Goal: Task Accomplishment & Management: Manage account settings

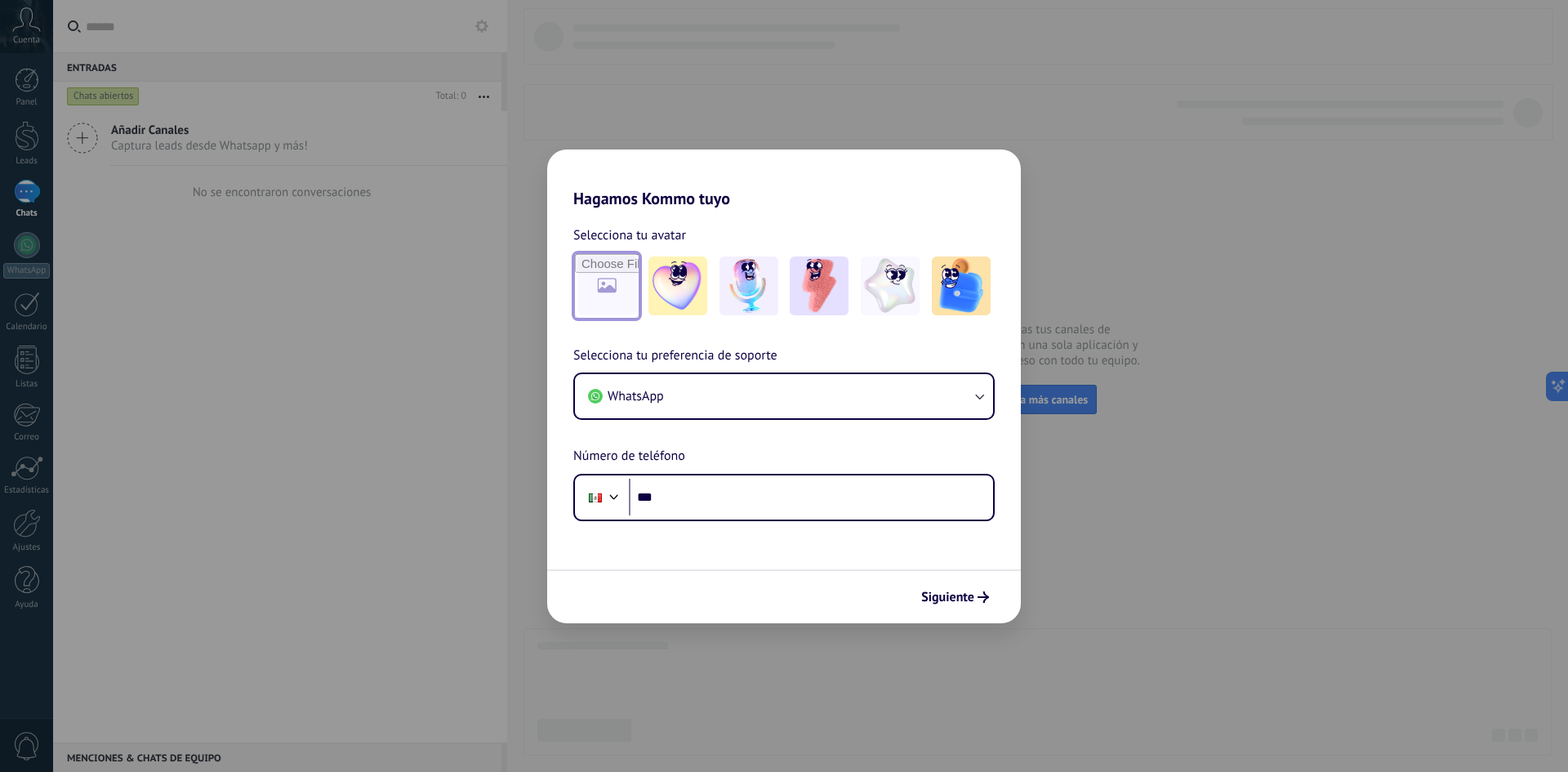
click at [604, 298] on input "file" at bounding box center [607, 286] width 64 height 64
type input "**********"
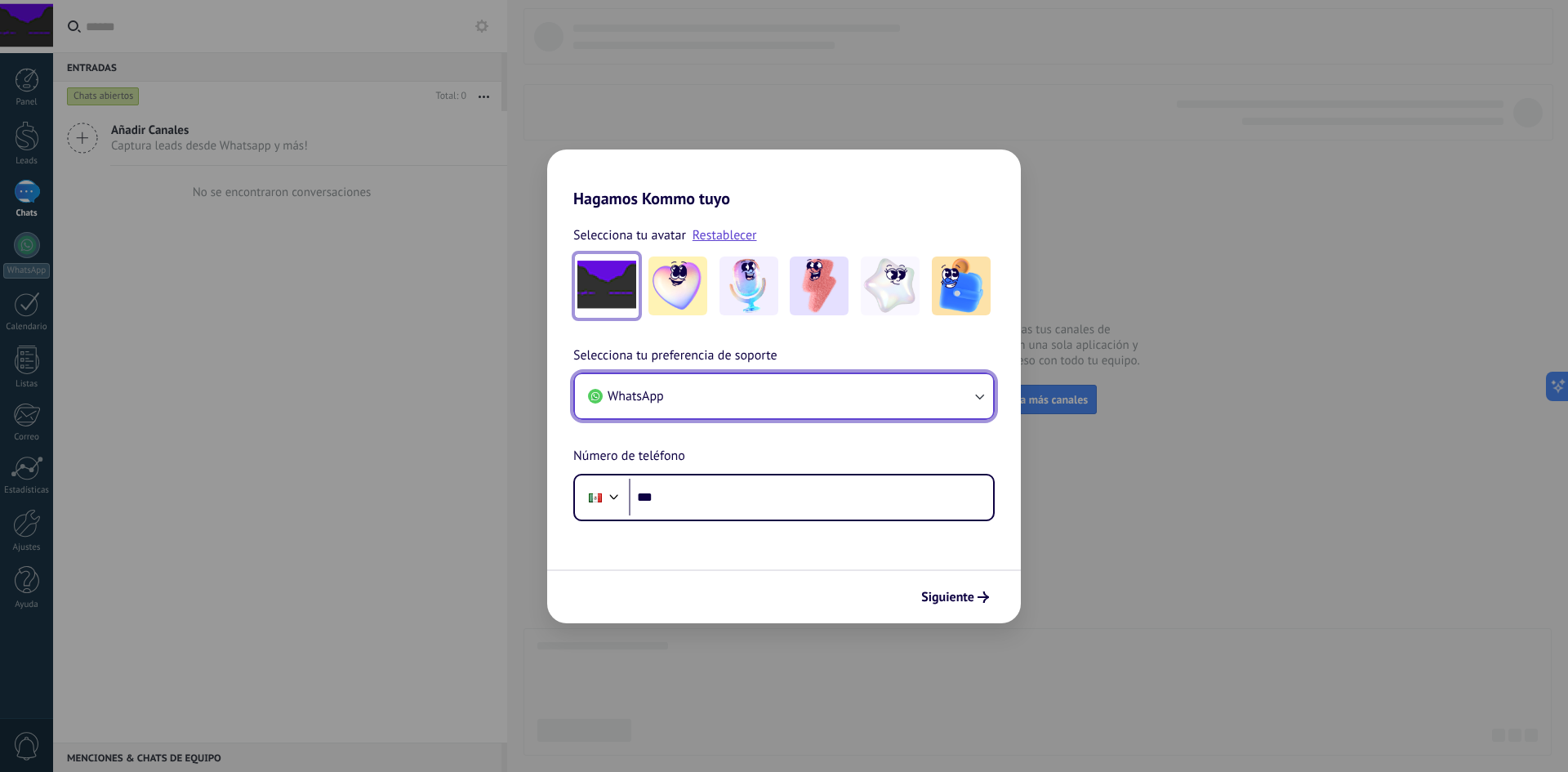
click at [982, 395] on icon "button" at bounding box center [979, 396] width 16 height 16
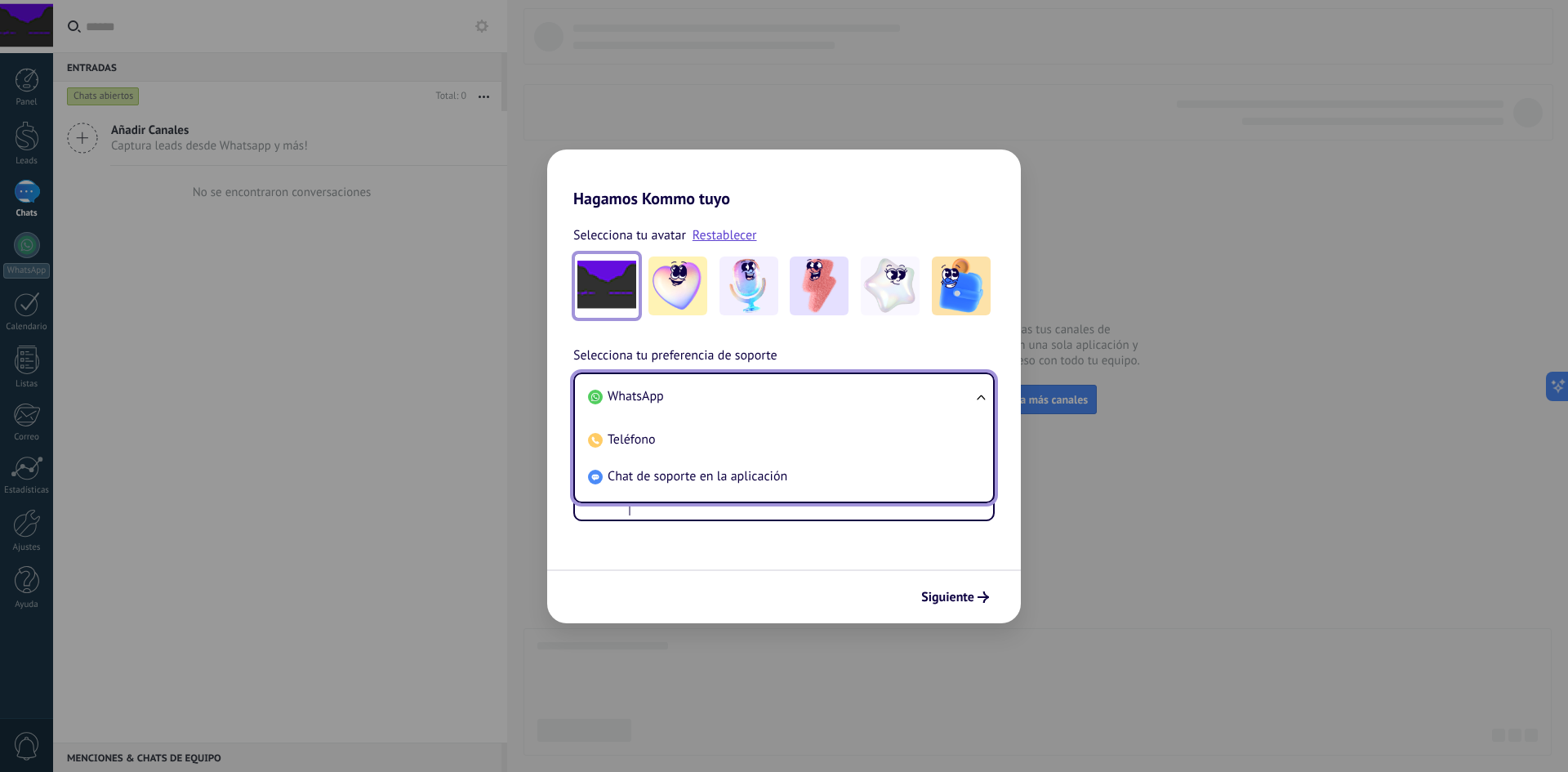
click at [982, 395] on ul "WhatsApp Teléfono Chat de soporte en la aplicación" at bounding box center [784, 438] width 422 height 131
click at [981, 394] on ul "WhatsApp Teléfono Chat de soporte en la aplicación" at bounding box center [784, 438] width 422 height 131
click at [946, 346] on div "Selecciona tu preferencia de soporte WhatsApp WhatsApp Teléfono Chat de soporte…" at bounding box center [784, 433] width 474 height 175
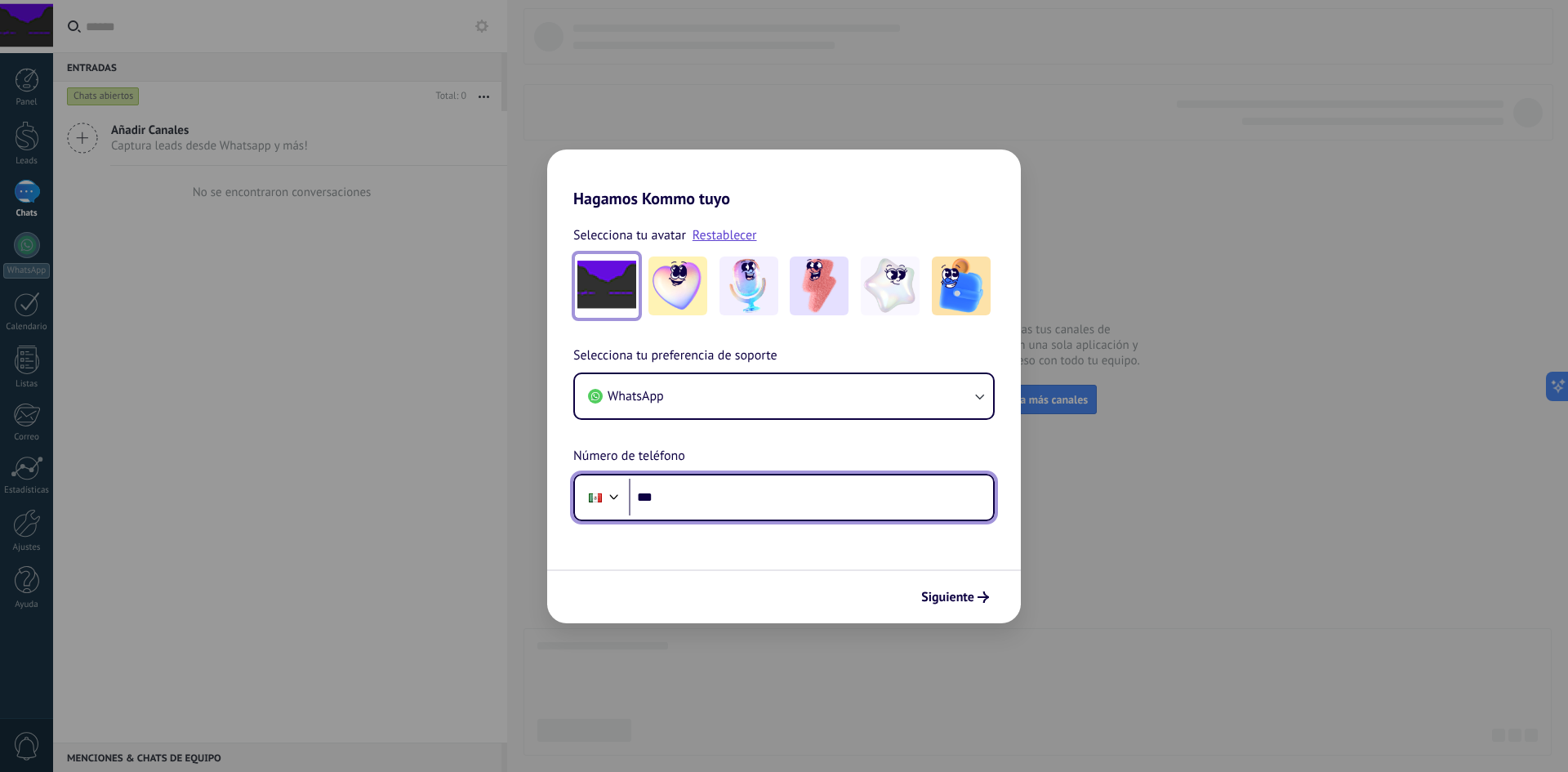
click at [717, 509] on input "***" at bounding box center [811, 497] width 364 height 37
type input "**********"
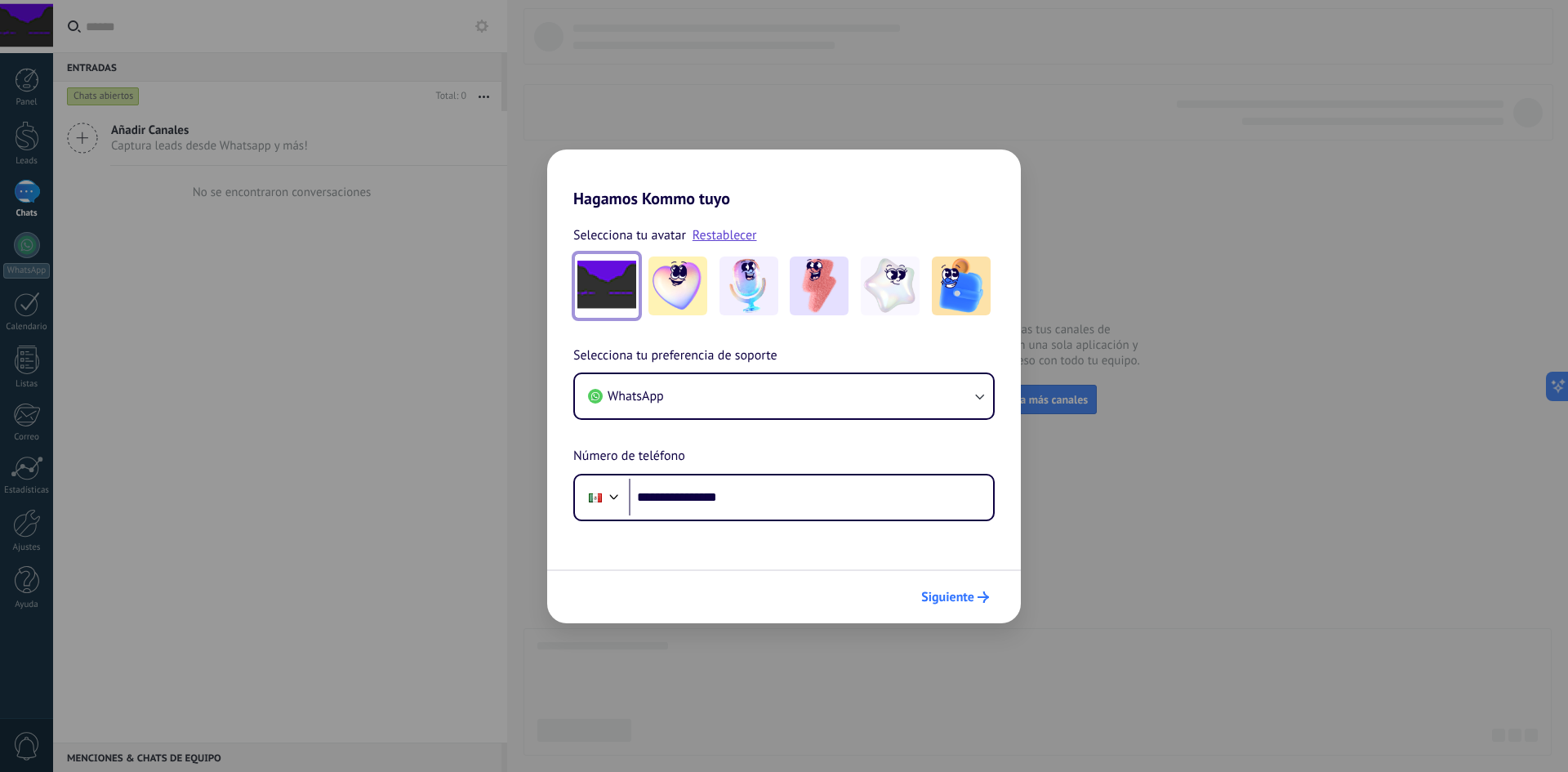
click at [934, 597] on span "Siguiente" at bounding box center [948, 597] width 53 height 12
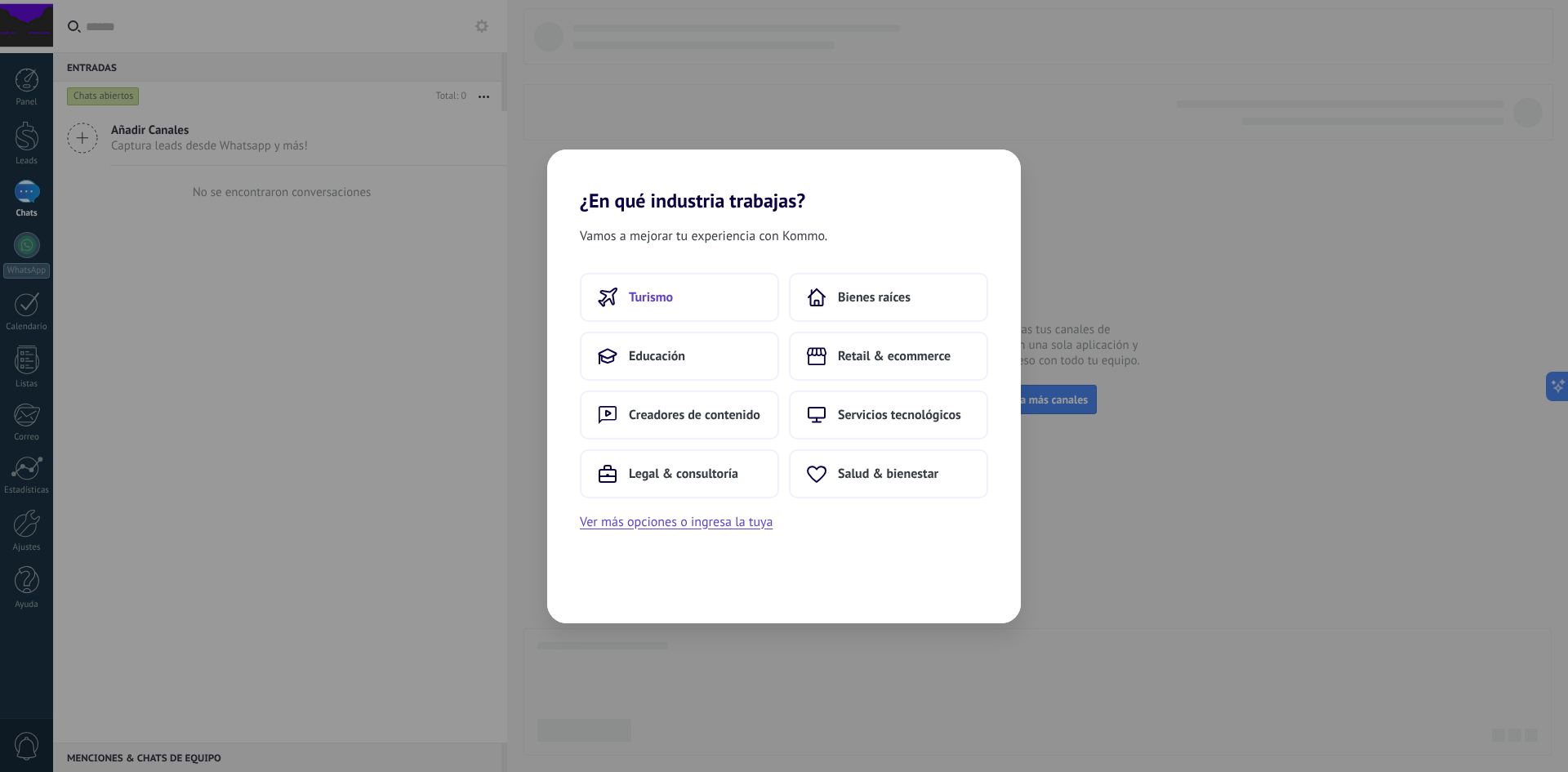
click at [653, 308] on button "Turismo" at bounding box center [679, 297] width 199 height 49
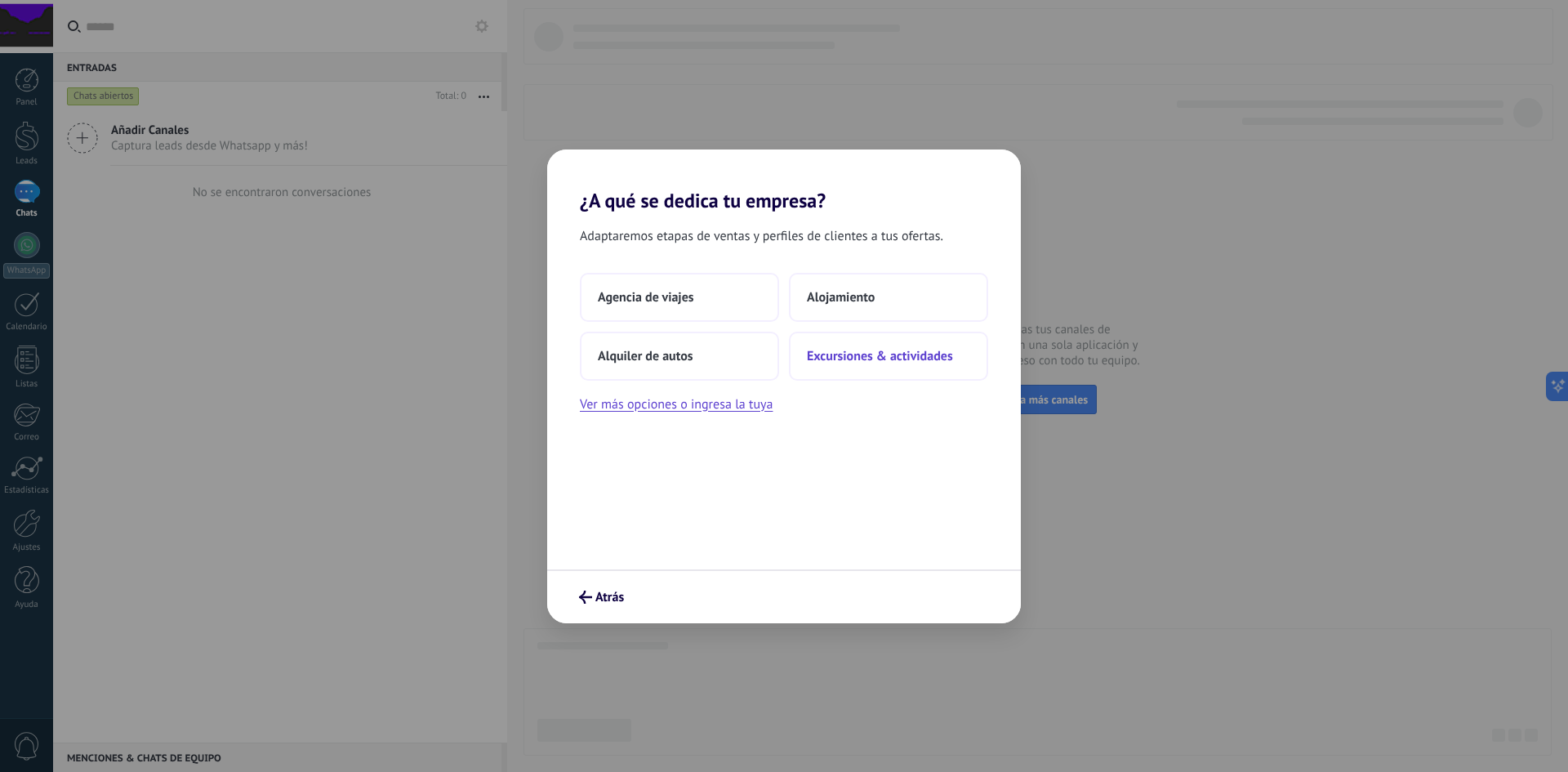
click at [887, 365] on button "Excursiones & actividades" at bounding box center [889, 355] width 199 height 49
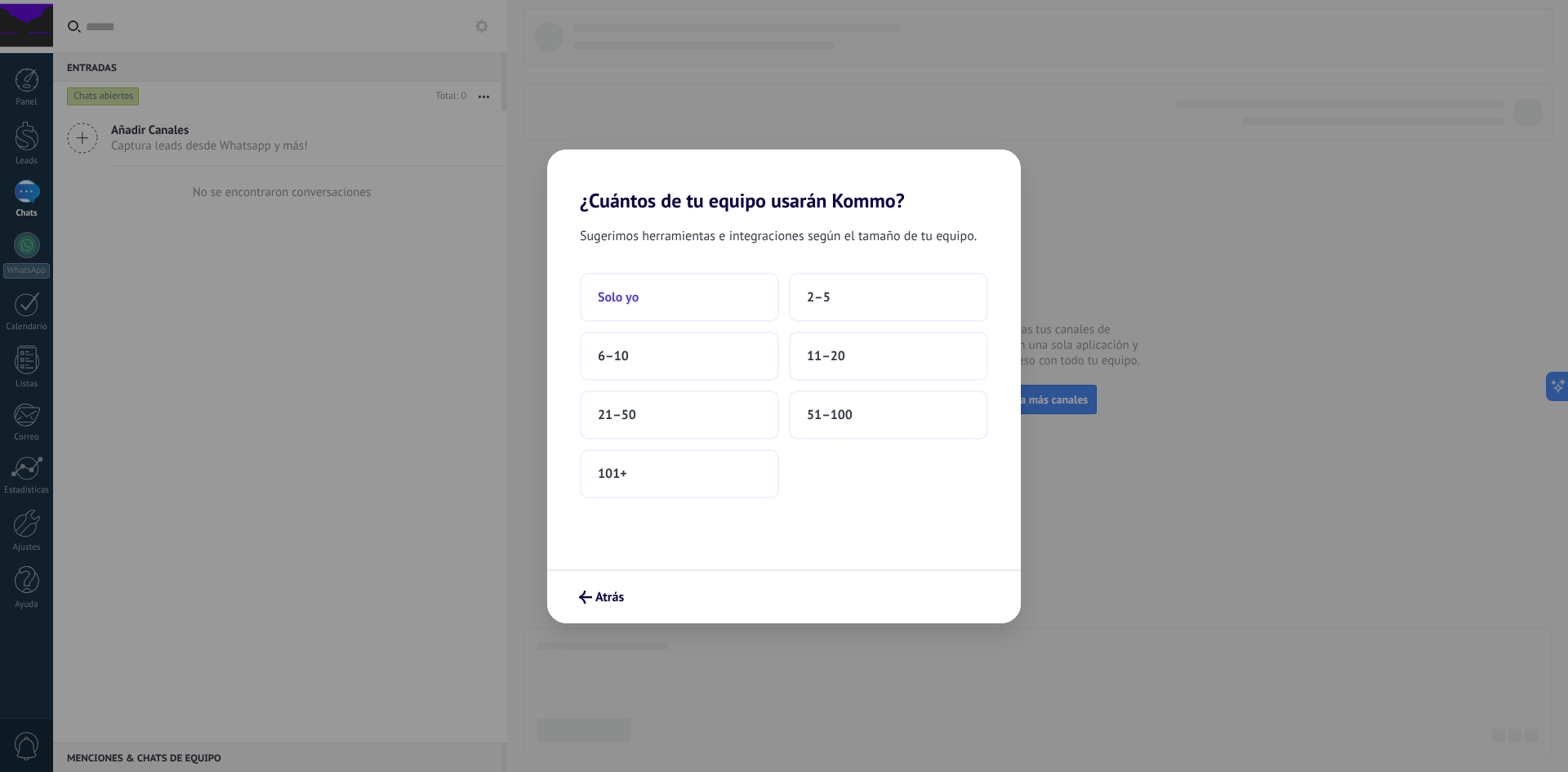
click at [676, 311] on button "Solo yo" at bounding box center [679, 297] width 199 height 49
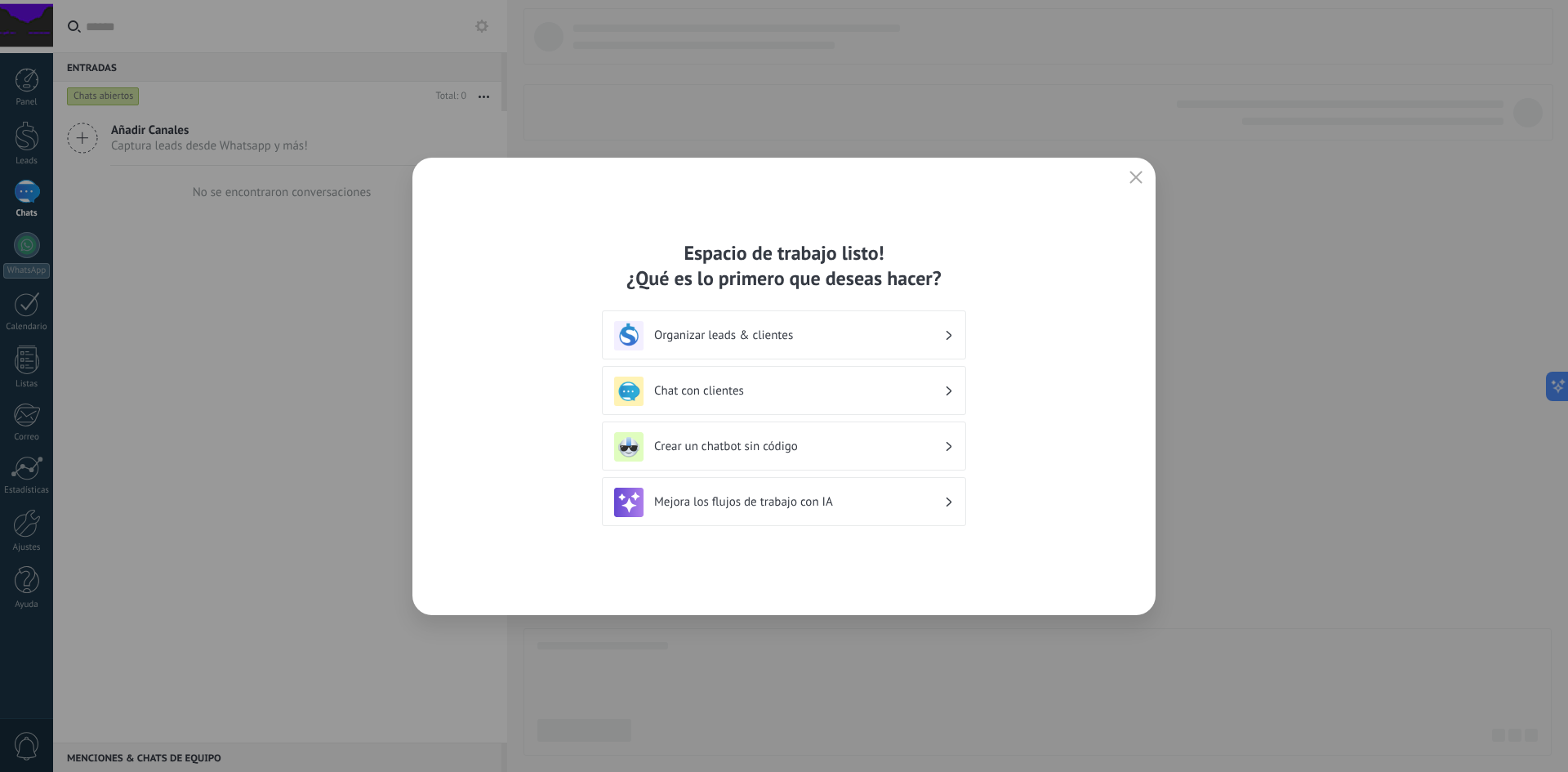
click at [839, 498] on h3 "Mejora los flujos de trabajo con IA" at bounding box center [799, 503] width 290 height 16
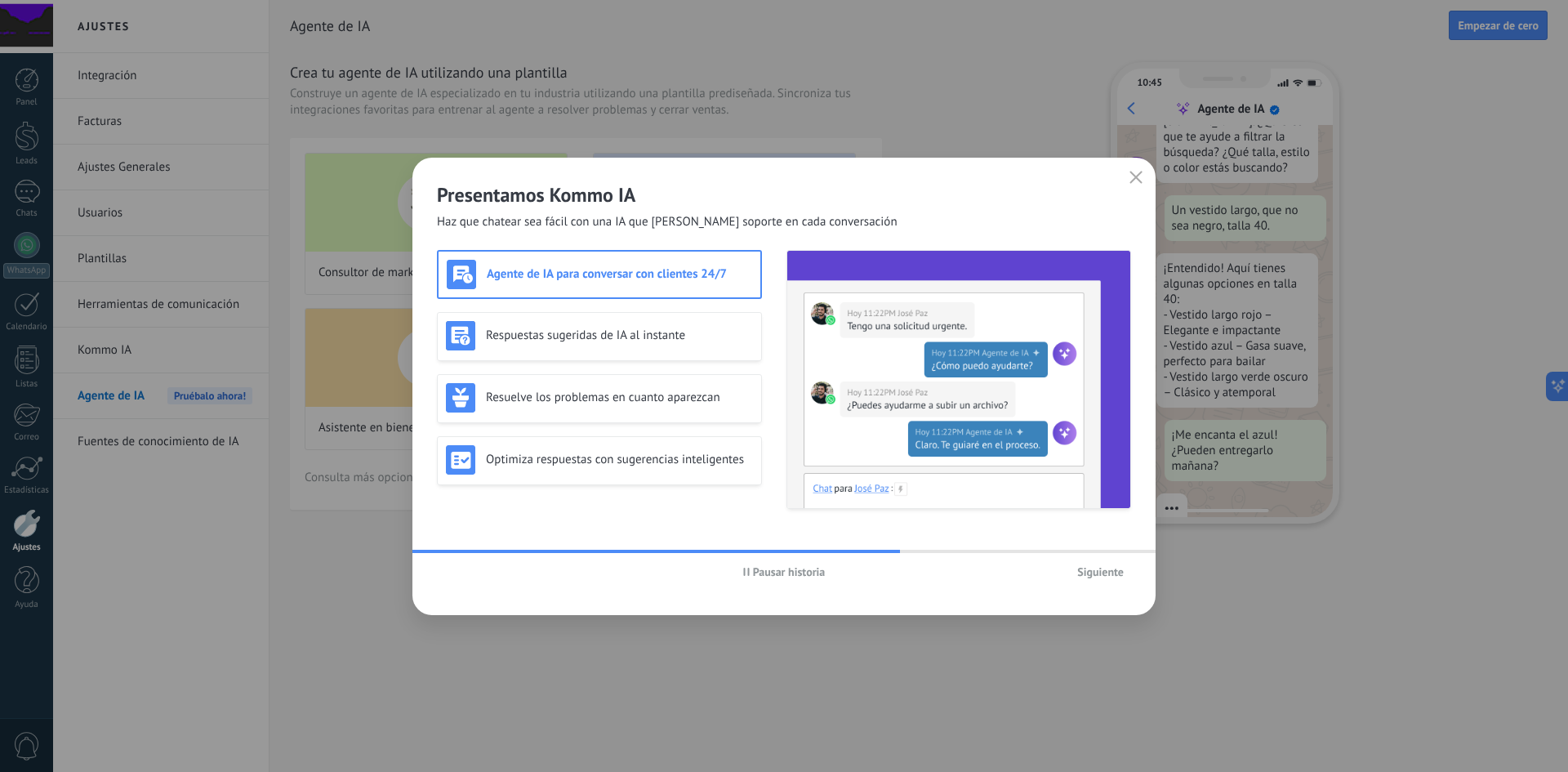
scroll to position [165, 0]
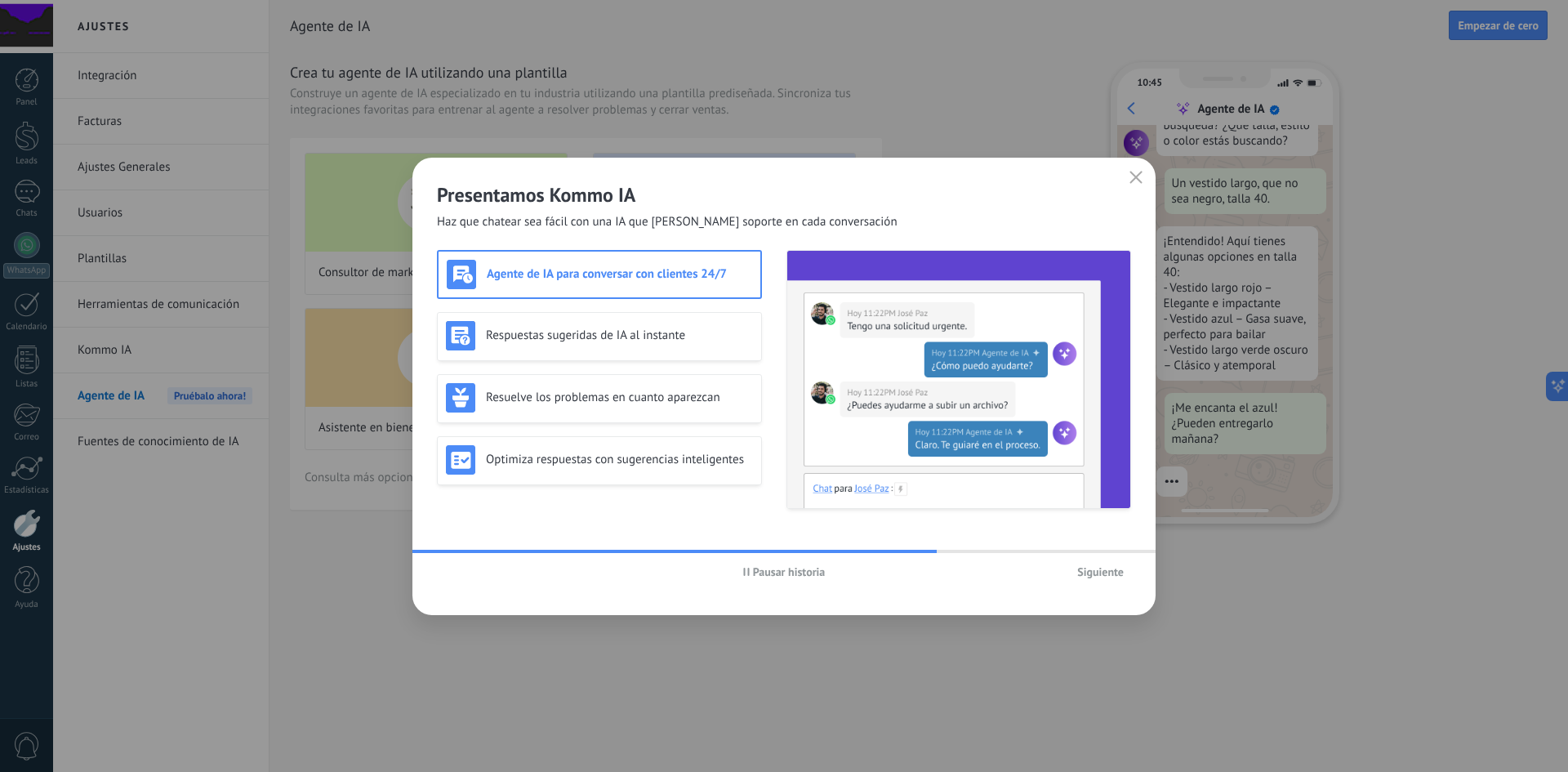
click at [1098, 572] on span "Siguiente" at bounding box center [1100, 572] width 47 height 12
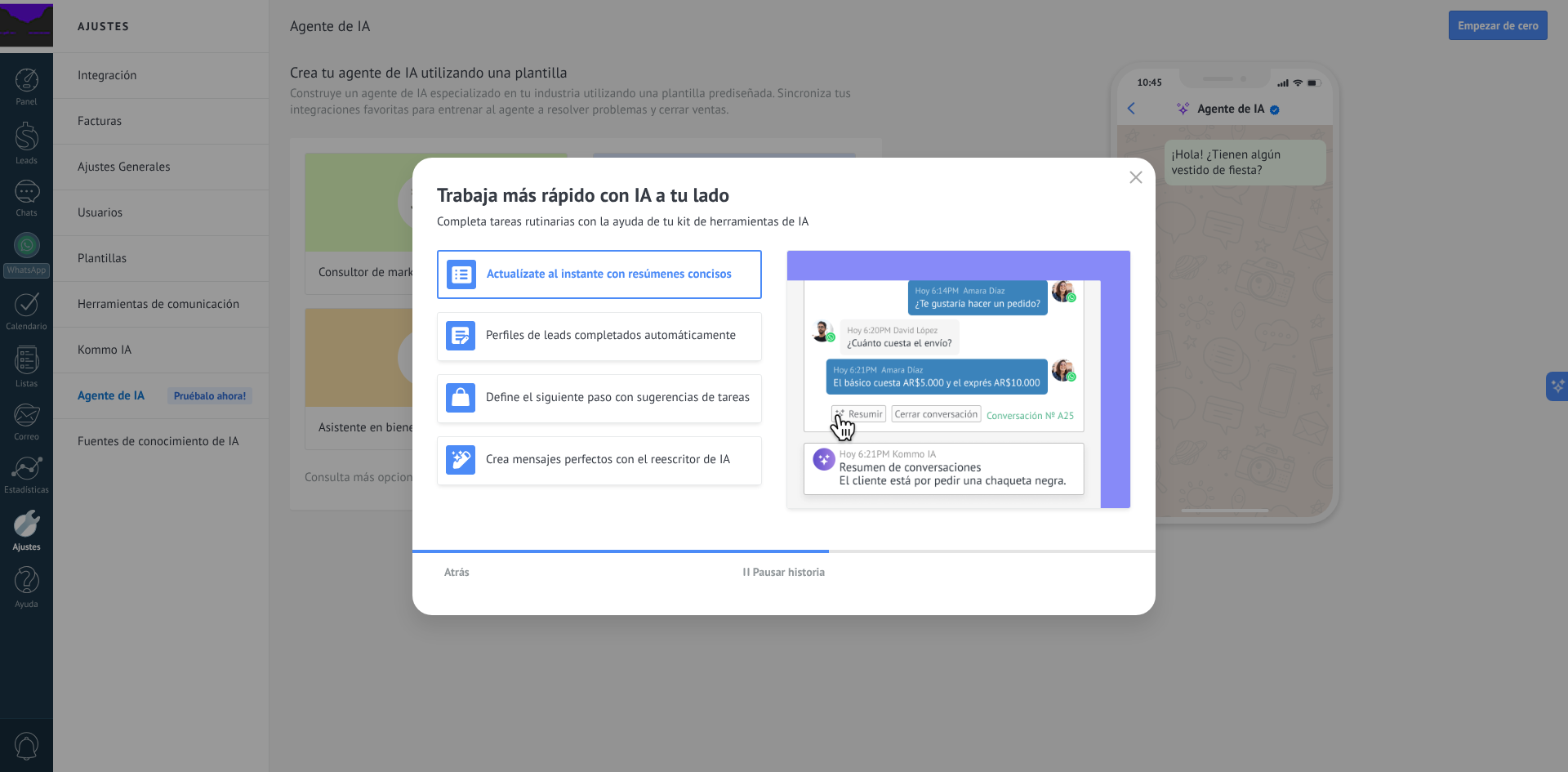
scroll to position [0, 0]
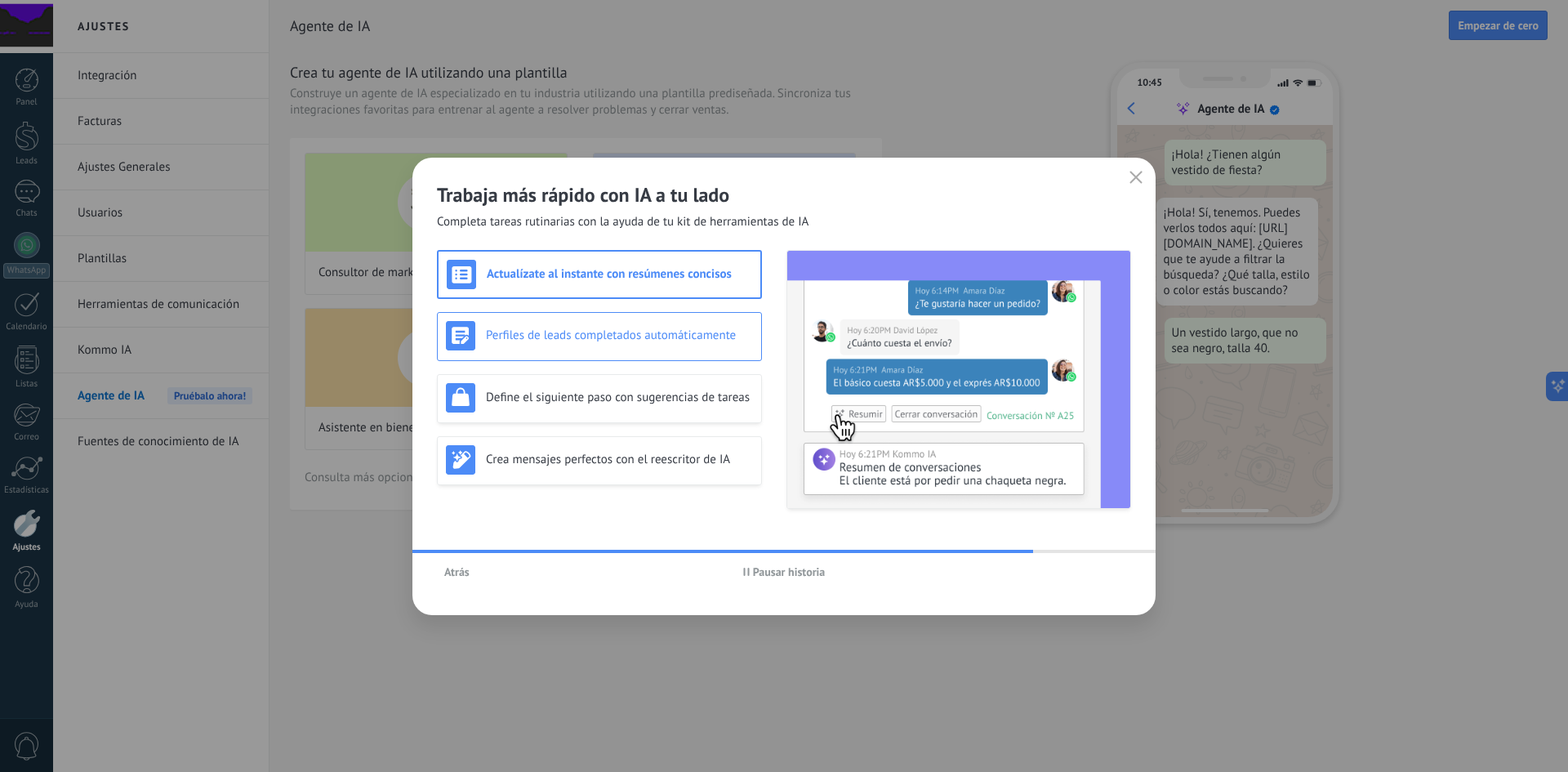
click at [588, 339] on h3 "Perfiles de leads completados automáticamente" at bounding box center [620, 336] width 268 height 16
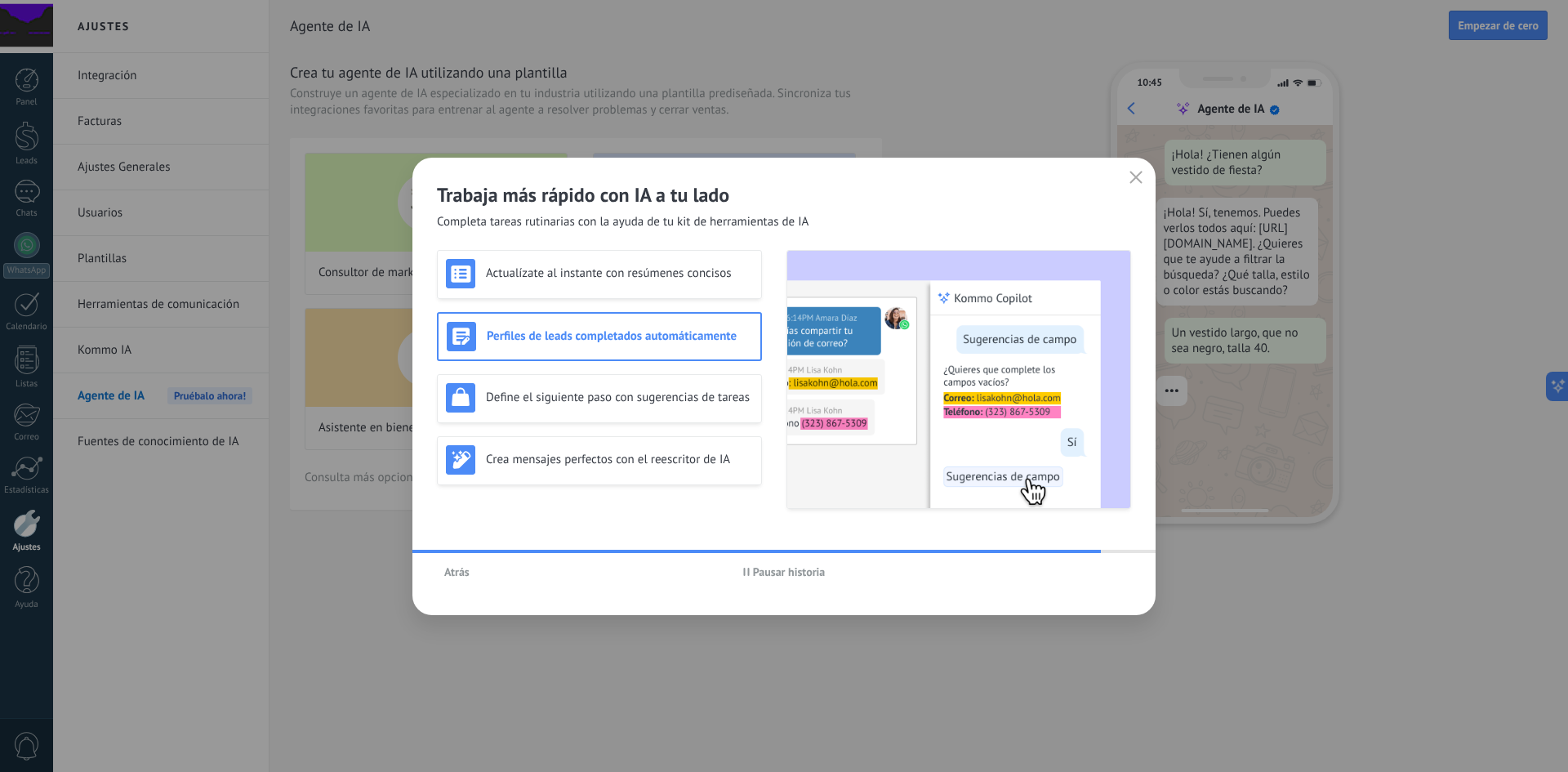
click at [1131, 180] on icon "button" at bounding box center [1136, 177] width 13 height 13
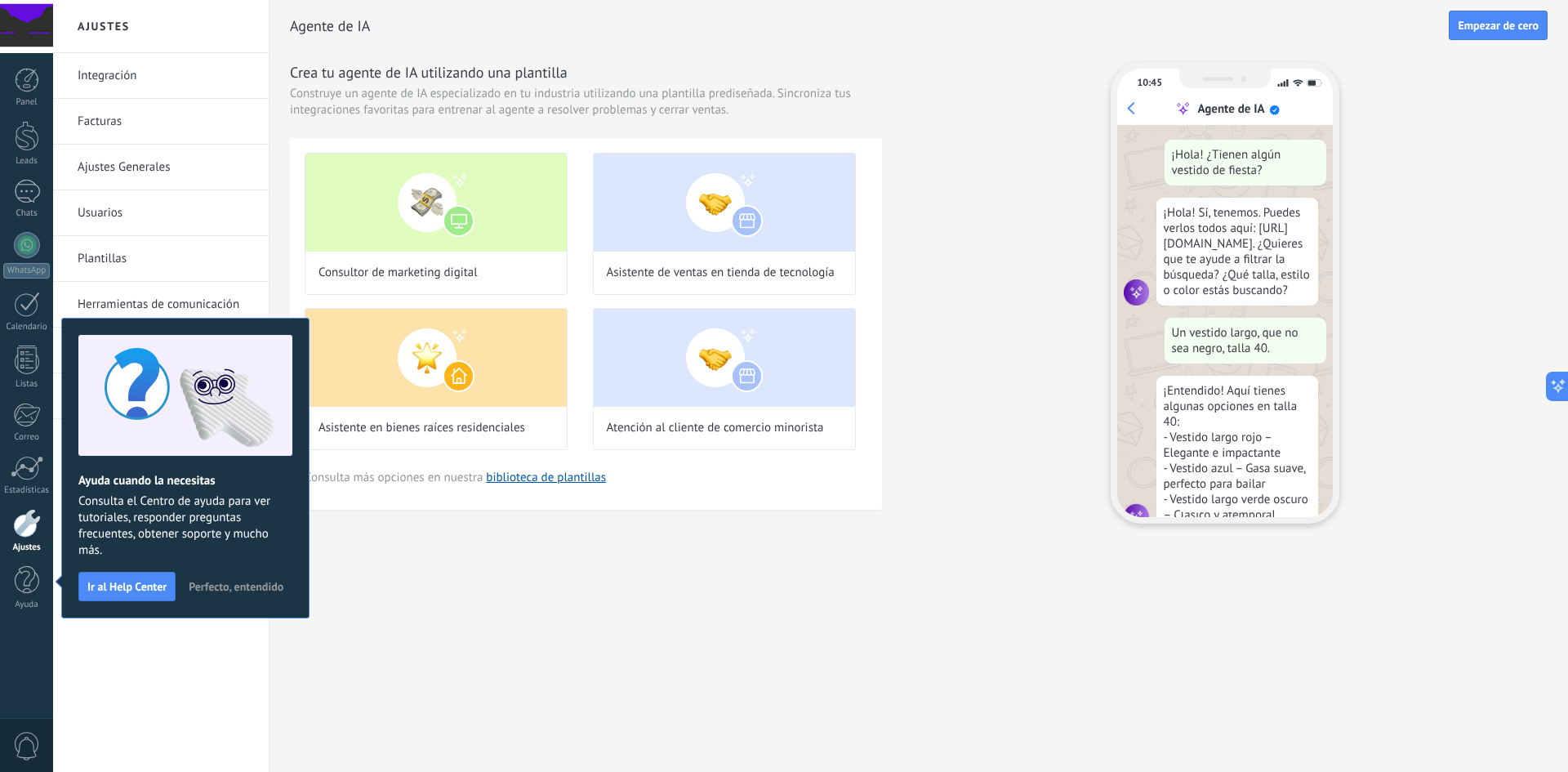
scroll to position [49, 0]
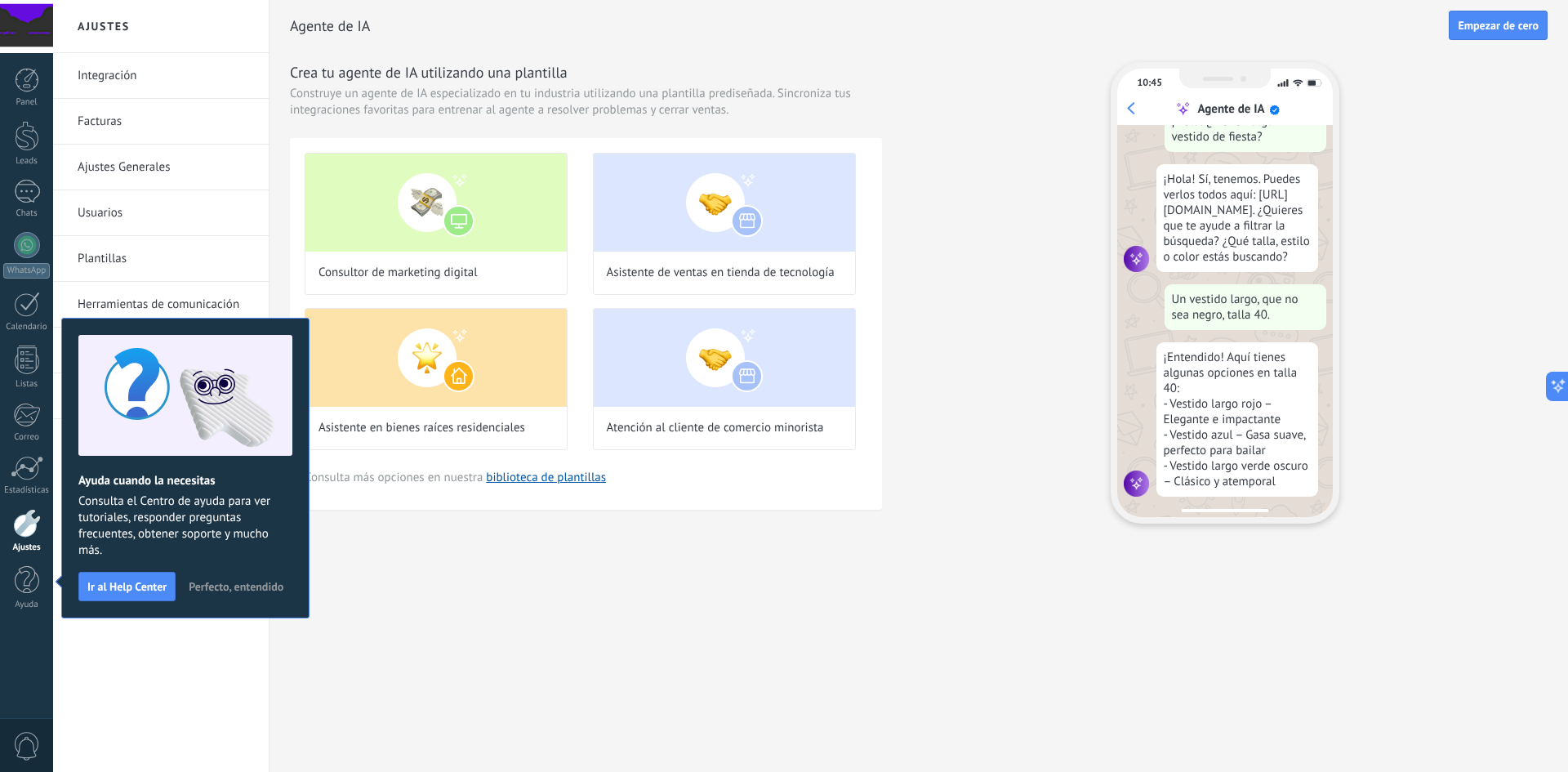
click at [227, 585] on span "Perfecto, entendido" at bounding box center [236, 587] width 95 height 12
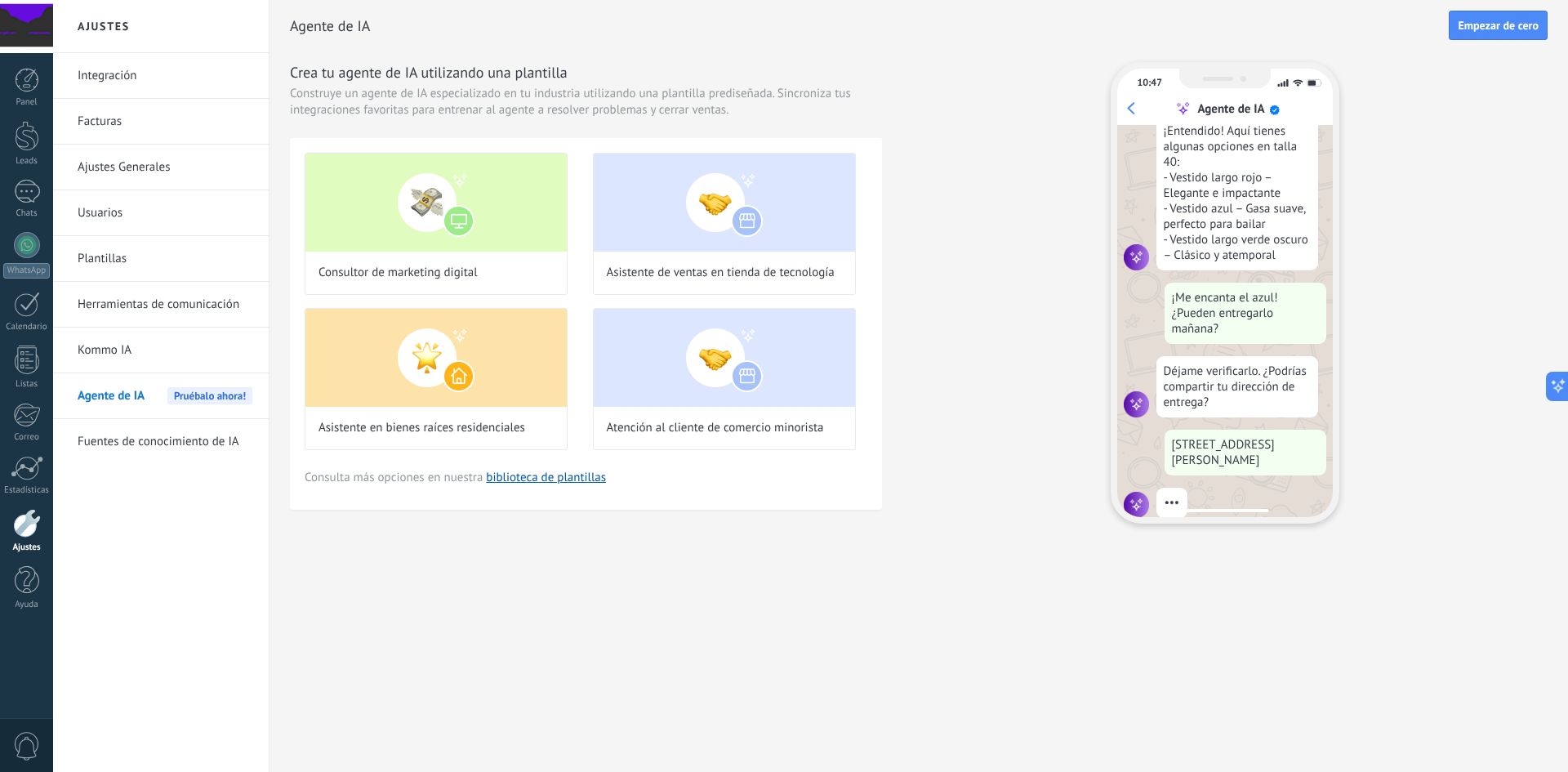
scroll to position [297, 0]
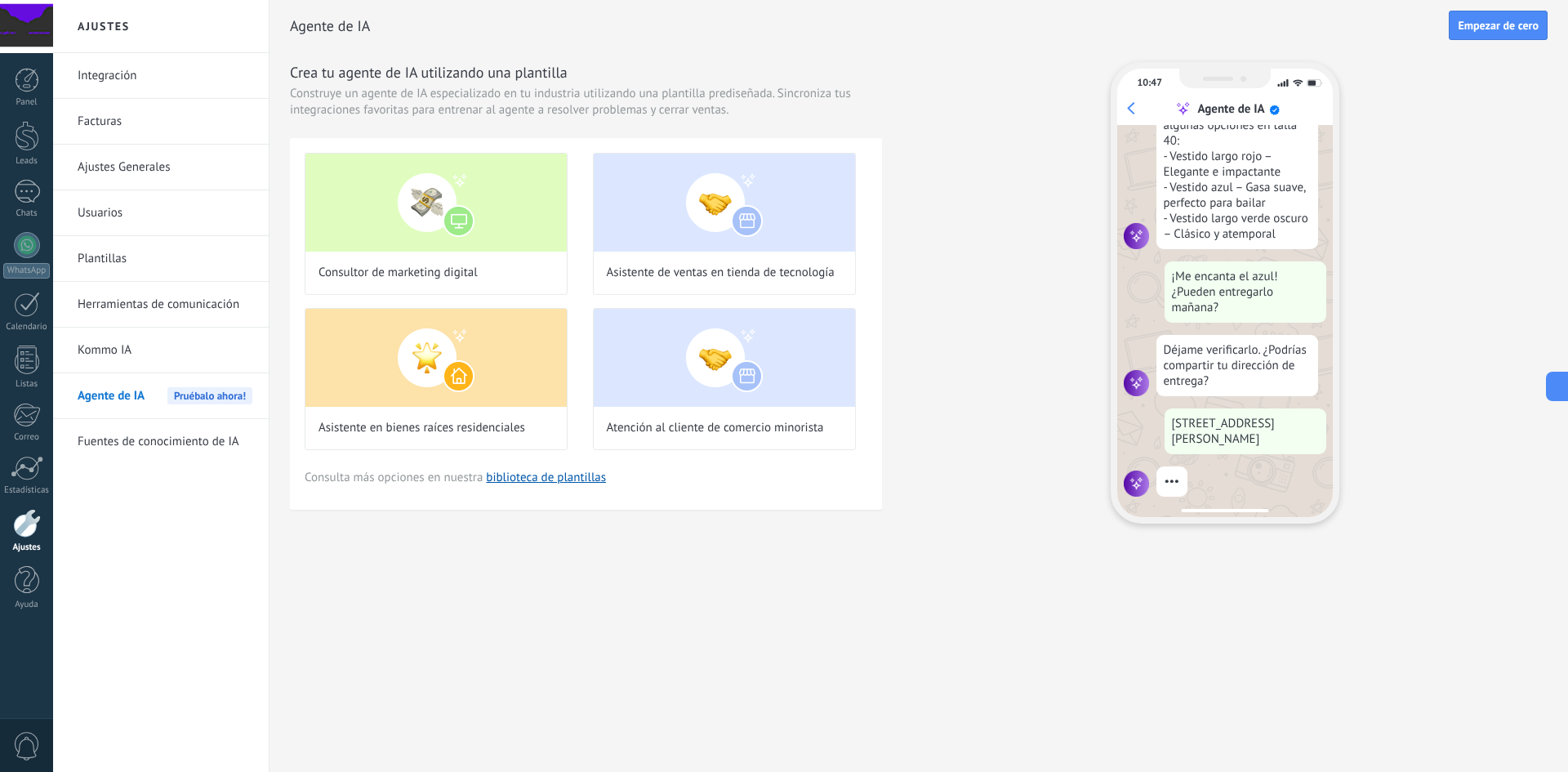
click at [643, 598] on div "Ajustes Integración Facturas Ajustes Generales Usuarios Plantillas Herramientas…" at bounding box center [811, 386] width 1516 height 772
drag, startPoint x: 314, startPoint y: 477, endPoint x: 376, endPoint y: 478, distance: 62.0
click at [376, 478] on span "Consulta más opciones en nuestra biblioteca de plantillas" at bounding box center [455, 478] width 301 height 16
click at [392, 478] on span "Consulta más opciones en nuestra biblioteca de plantillas" at bounding box center [455, 478] width 301 height 16
click at [396, 478] on span "Consulta más opciones en nuestra biblioteca de plantillas" at bounding box center [455, 478] width 301 height 16
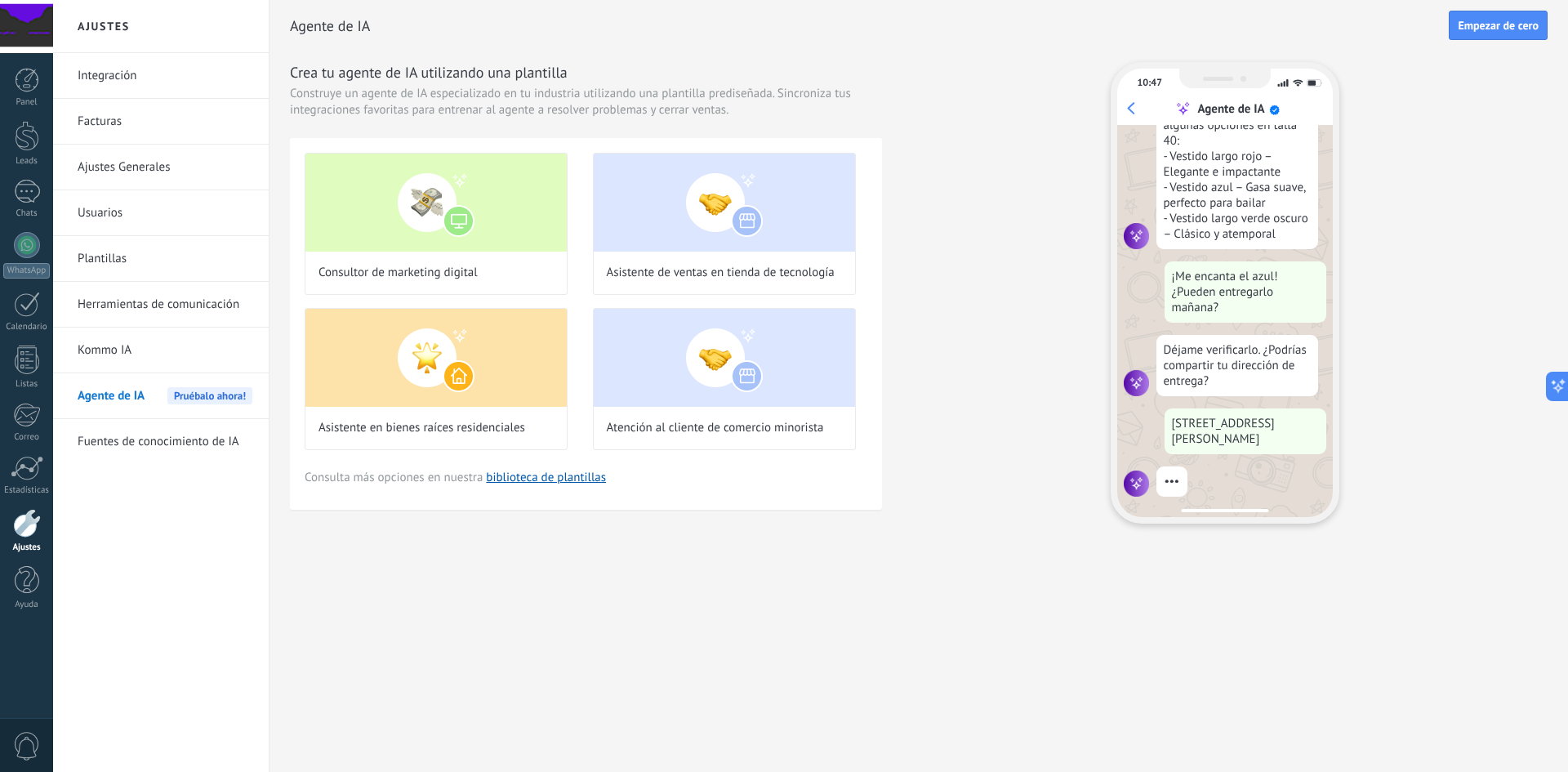
drag, startPoint x: 408, startPoint y: 478, endPoint x: 420, endPoint y: 477, distance: 12.0
click at [415, 478] on span "Consulta más opciones en nuestra biblioteca de plantillas" at bounding box center [455, 478] width 301 height 16
click at [434, 477] on span "Consulta más opciones en nuestra biblioteca de plantillas" at bounding box center [455, 478] width 301 height 16
click at [452, 477] on span "Consulta más opciones en nuestra biblioteca de plantillas" at bounding box center [455, 478] width 301 height 16
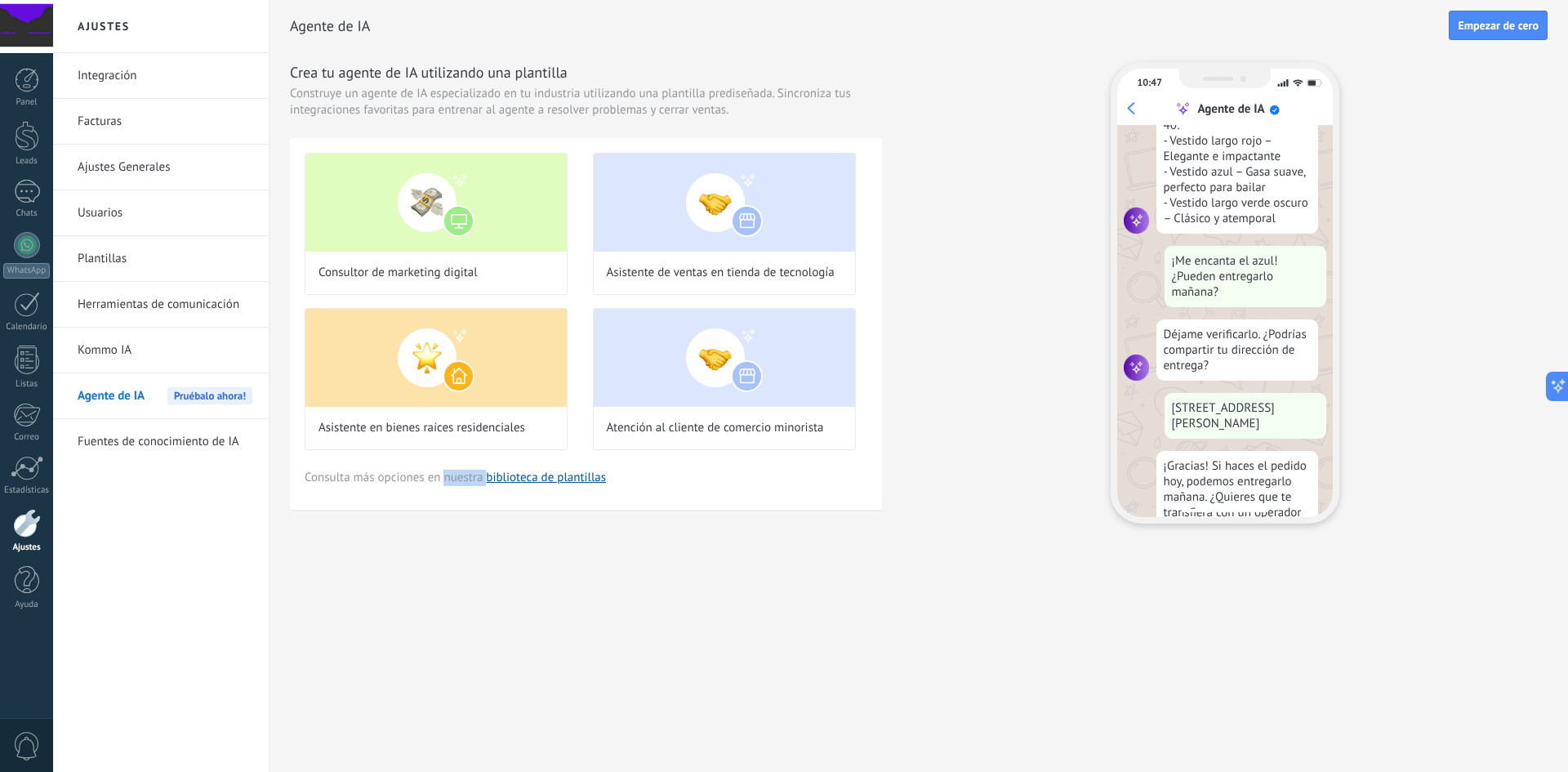
scroll to position [375, 0]
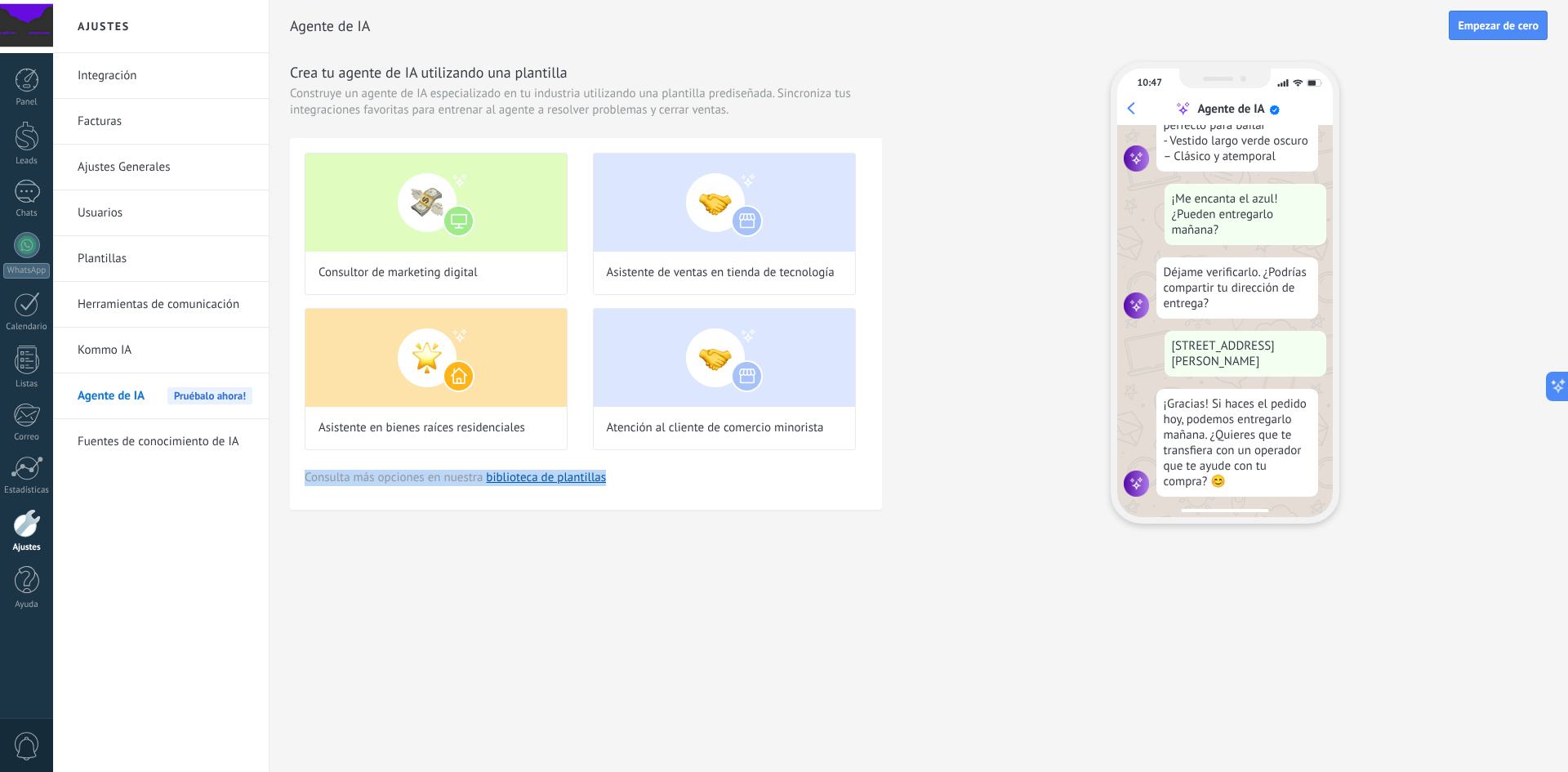
click at [452, 477] on span "Consulta más opciones en nuestra biblioteca de plantillas" at bounding box center [455, 478] width 301 height 16
click at [400, 478] on span "Consulta más opciones en nuestra biblioteca de plantillas" at bounding box center [455, 478] width 301 height 16
click at [383, 503] on div "Consultor de marketing digital Asistente de ventas en tienda de tecnología Asis…" at bounding box center [586, 324] width 593 height 372
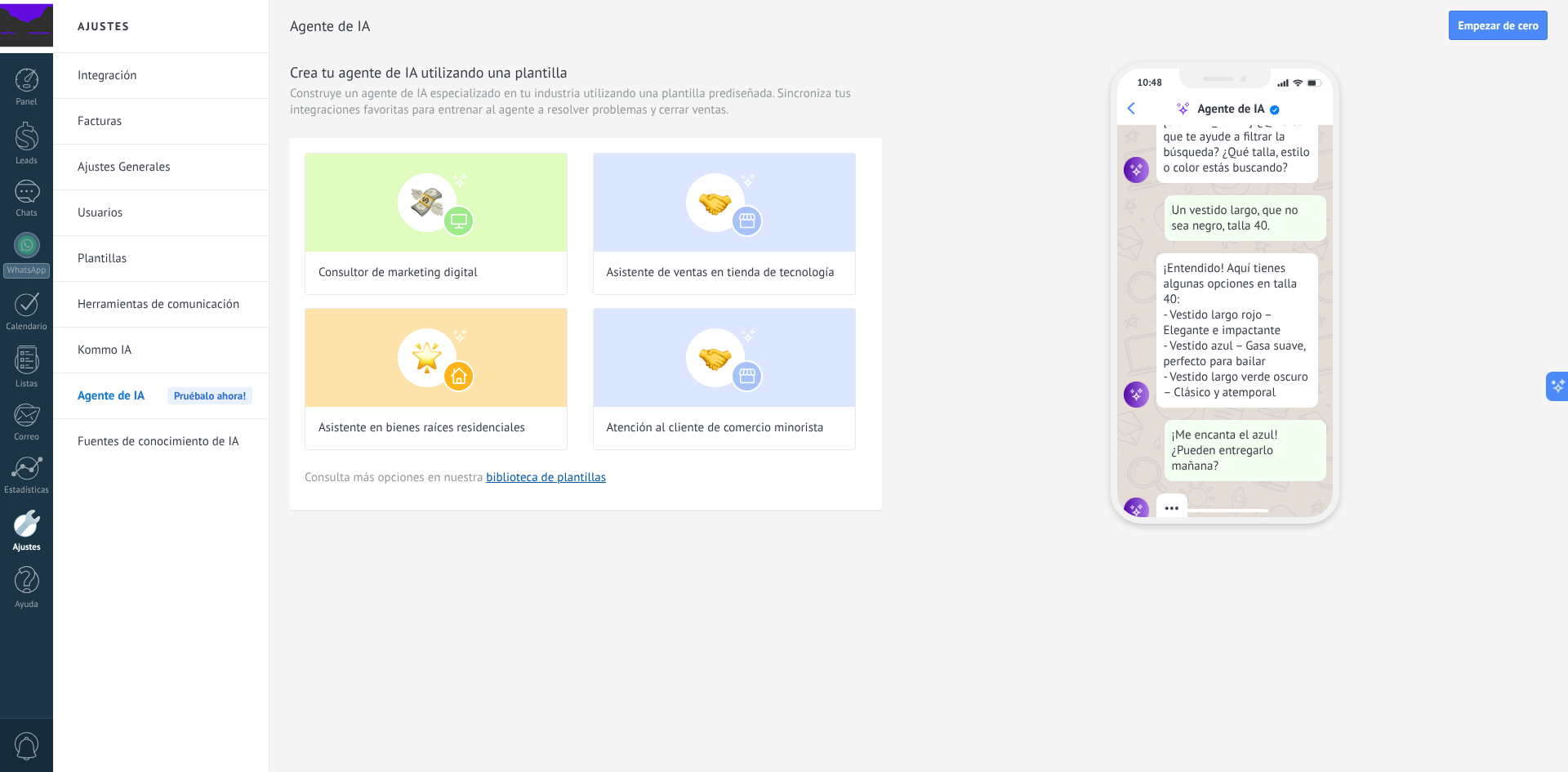
scroll to position [165, 0]
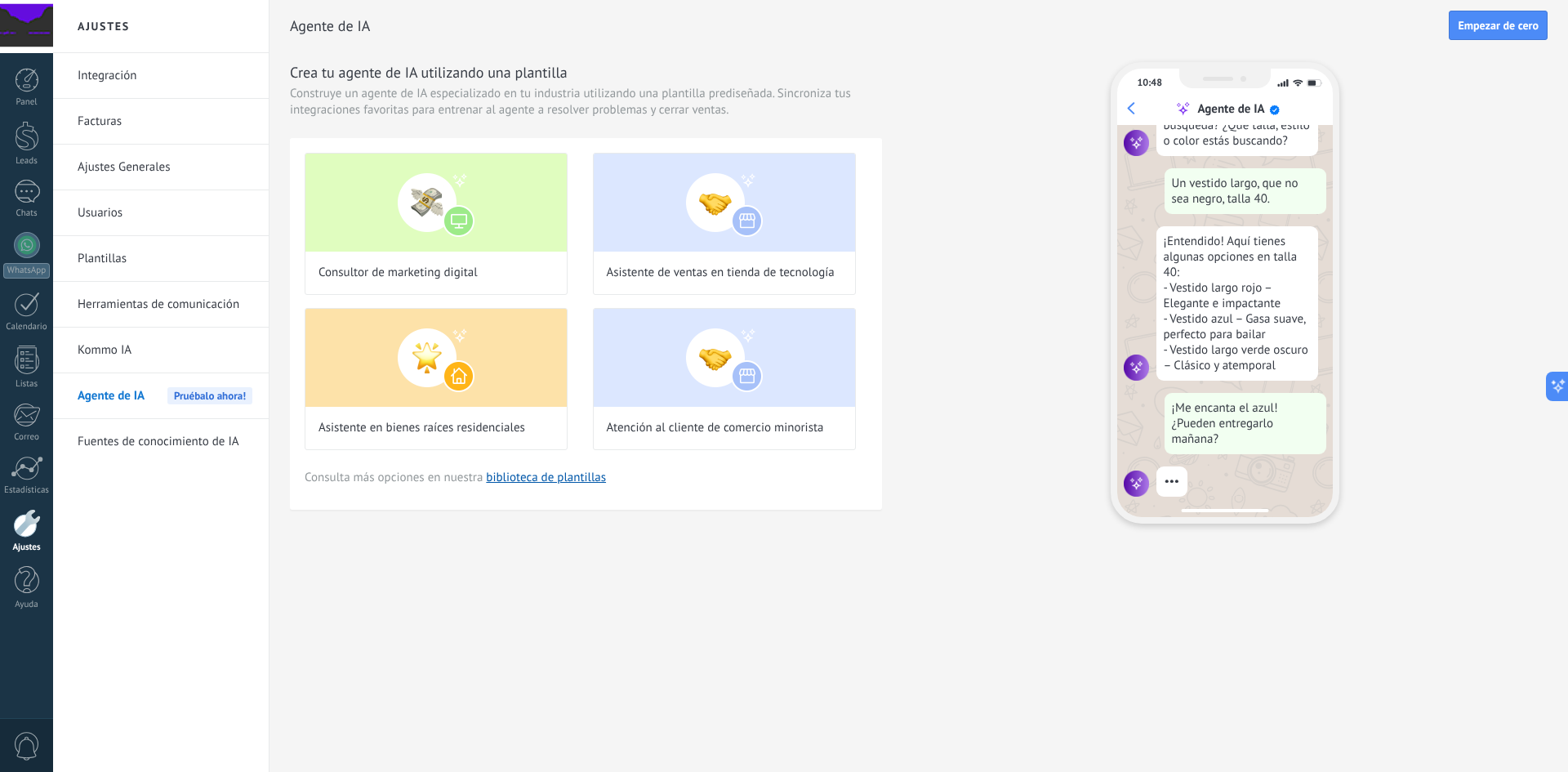
click at [110, 302] on link "Herramientas de comunicación" at bounding box center [165, 305] width 175 height 46
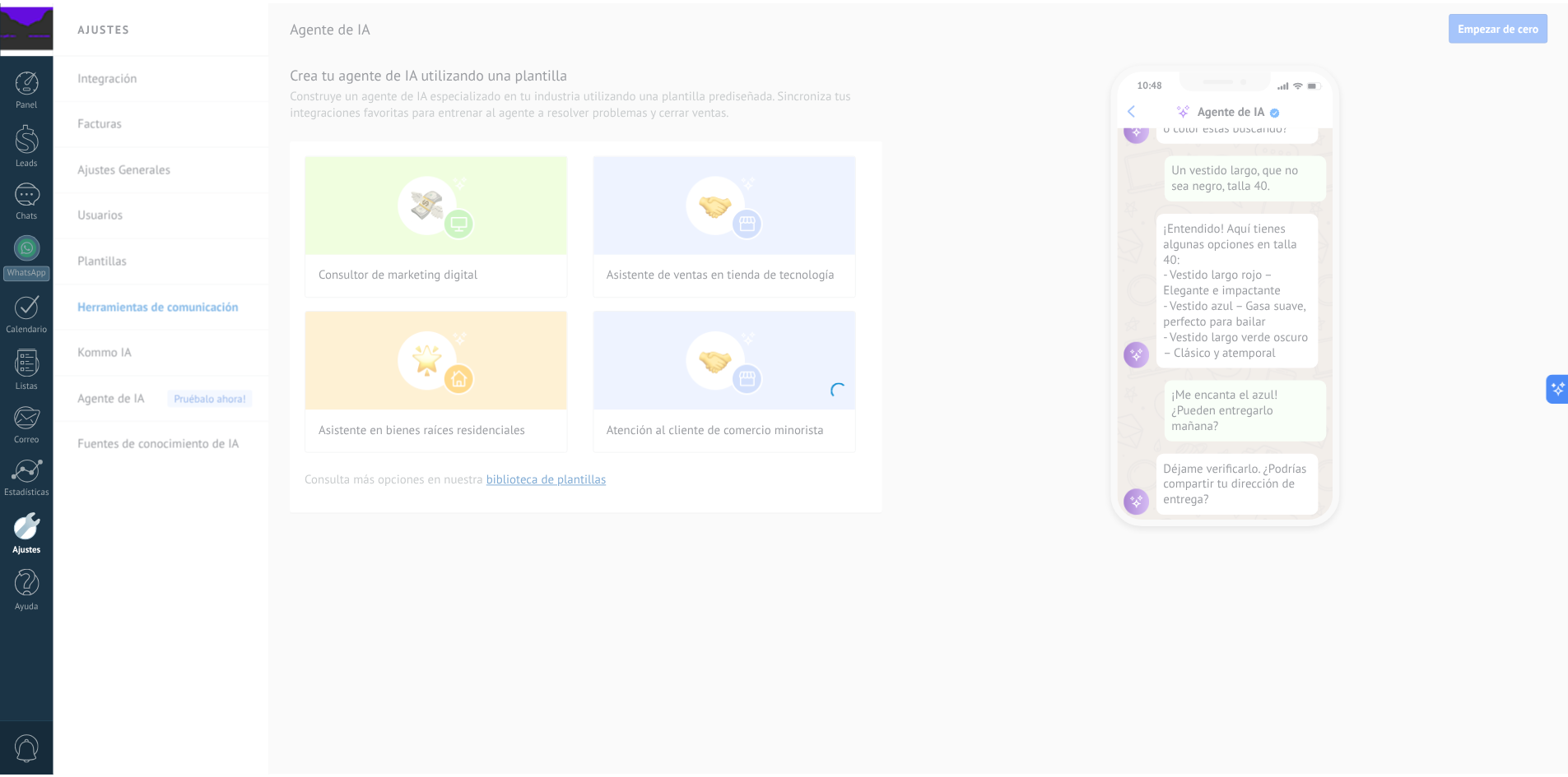
scroll to position [197, 0]
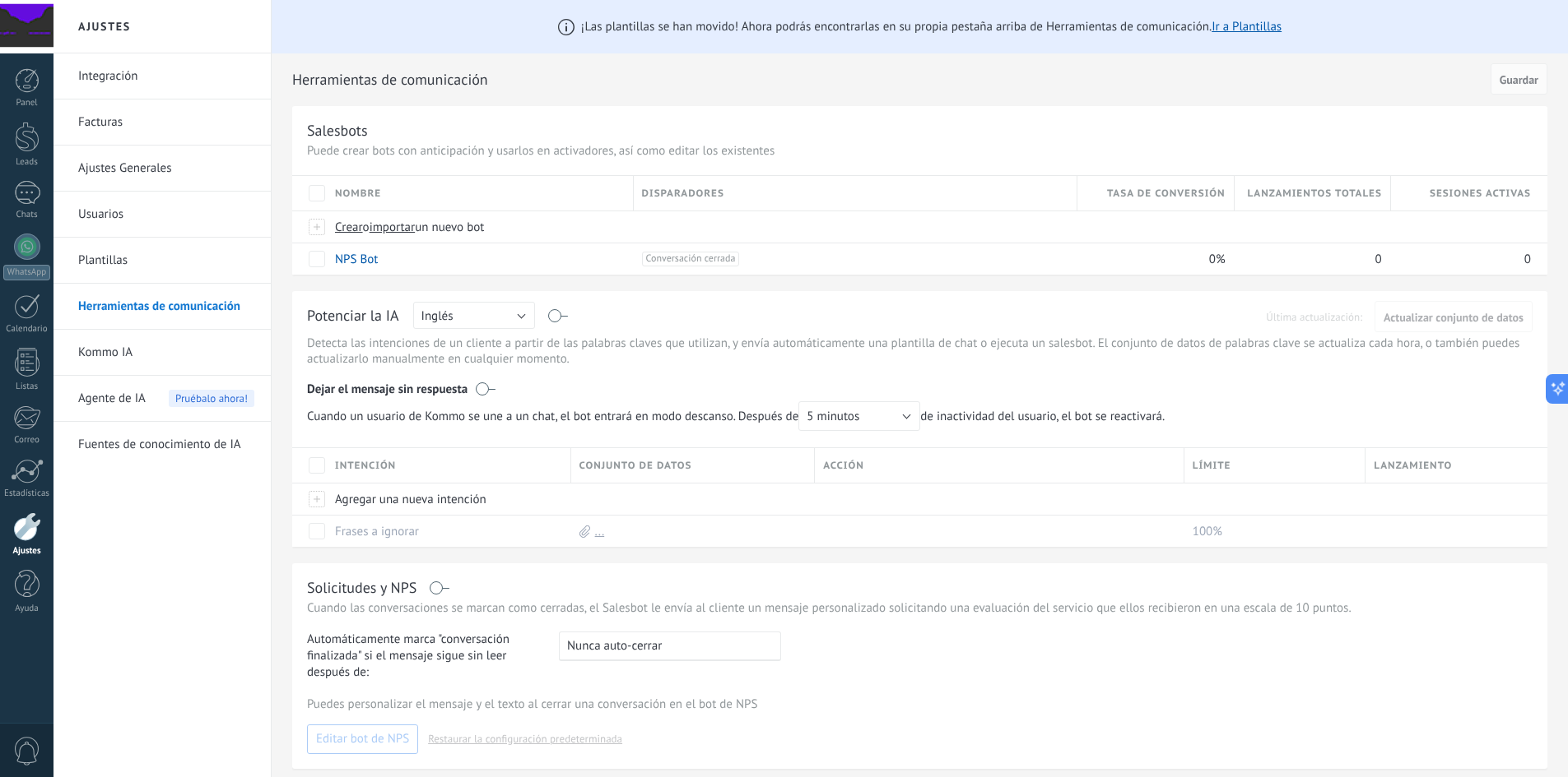
click at [112, 251] on link "Plantillas" at bounding box center [166, 260] width 176 height 46
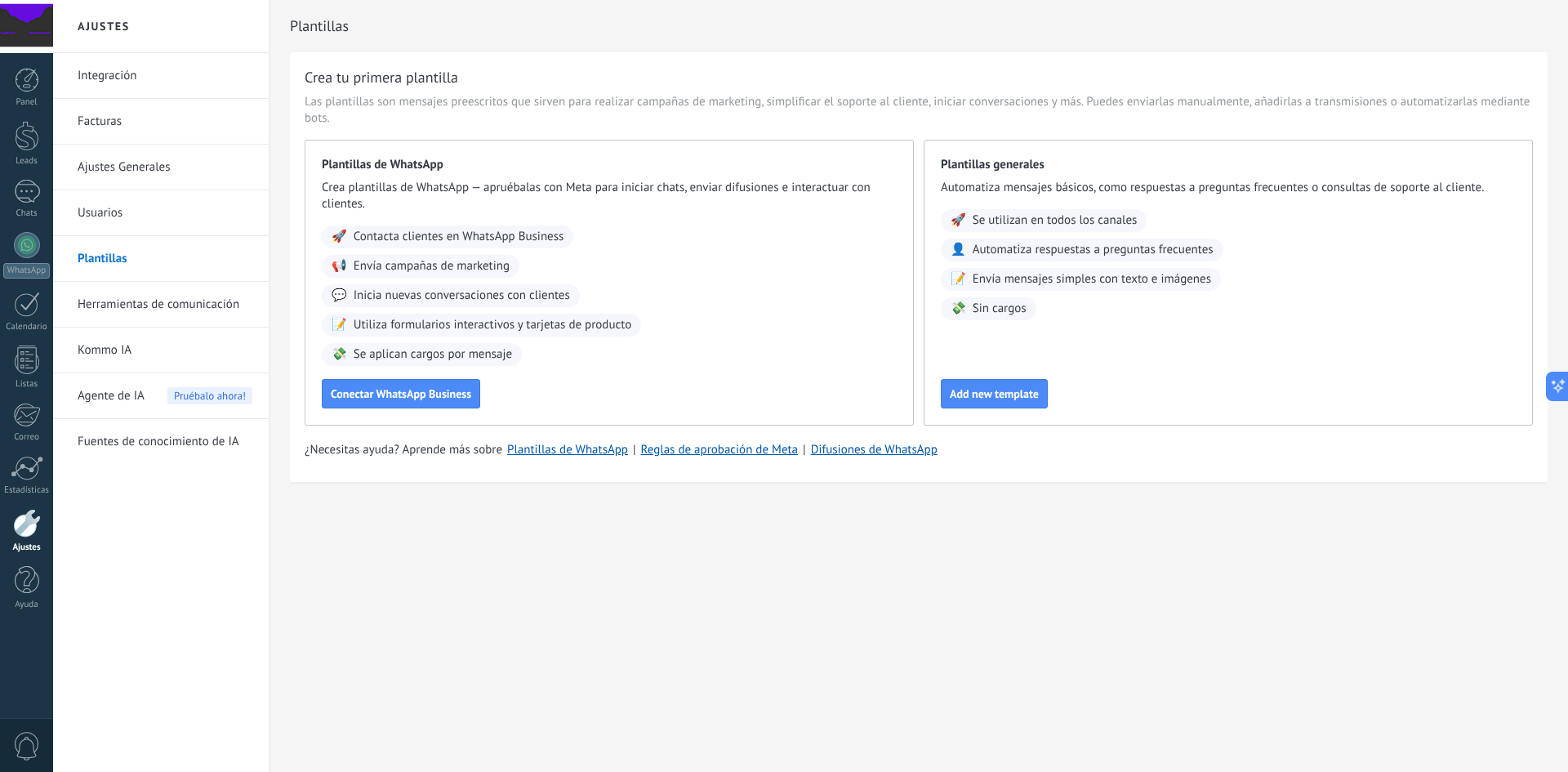
click at [112, 215] on link "Usuarios" at bounding box center [165, 214] width 175 height 46
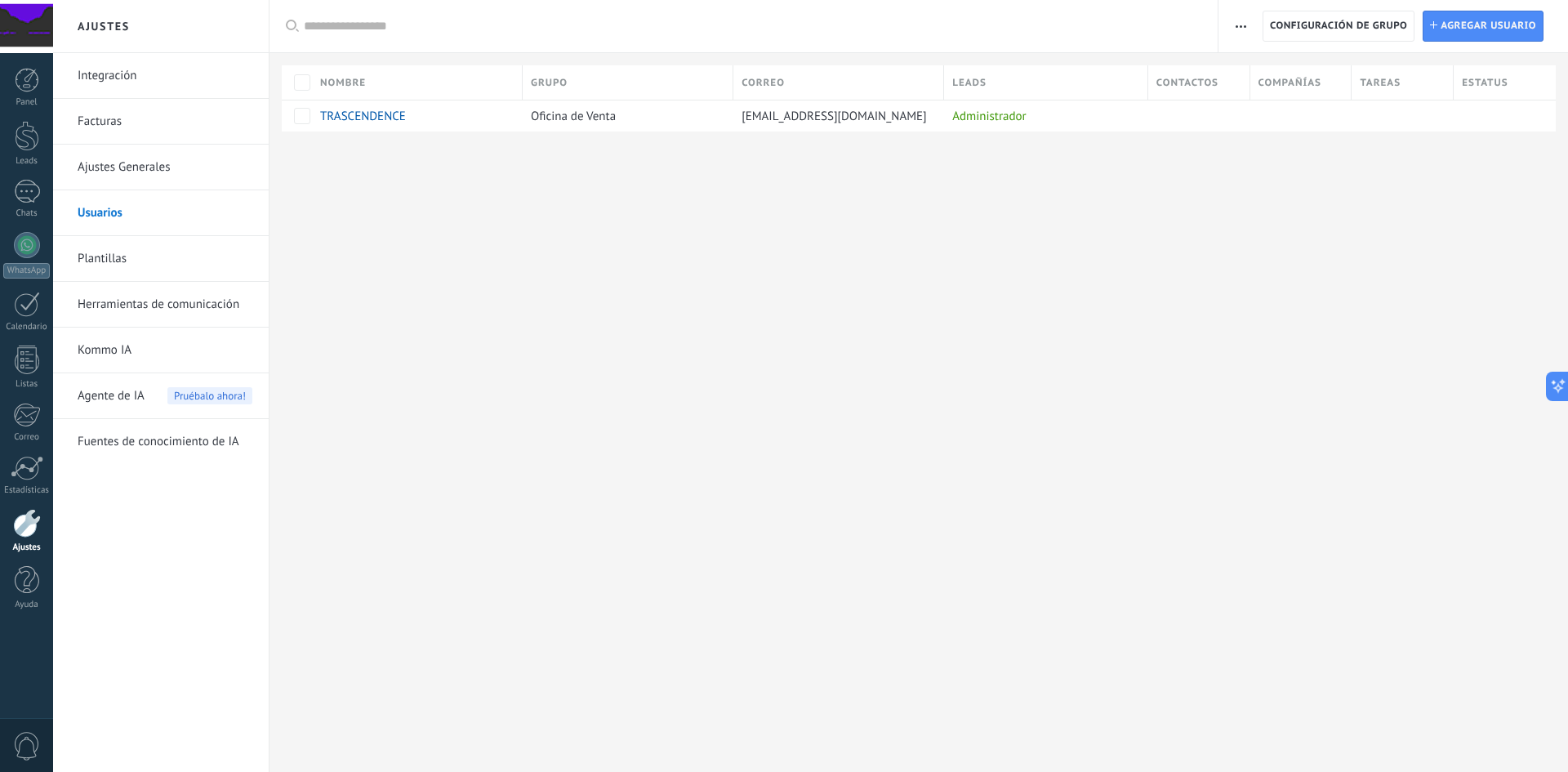
click at [123, 173] on link "Ajustes Generales" at bounding box center [165, 168] width 175 height 46
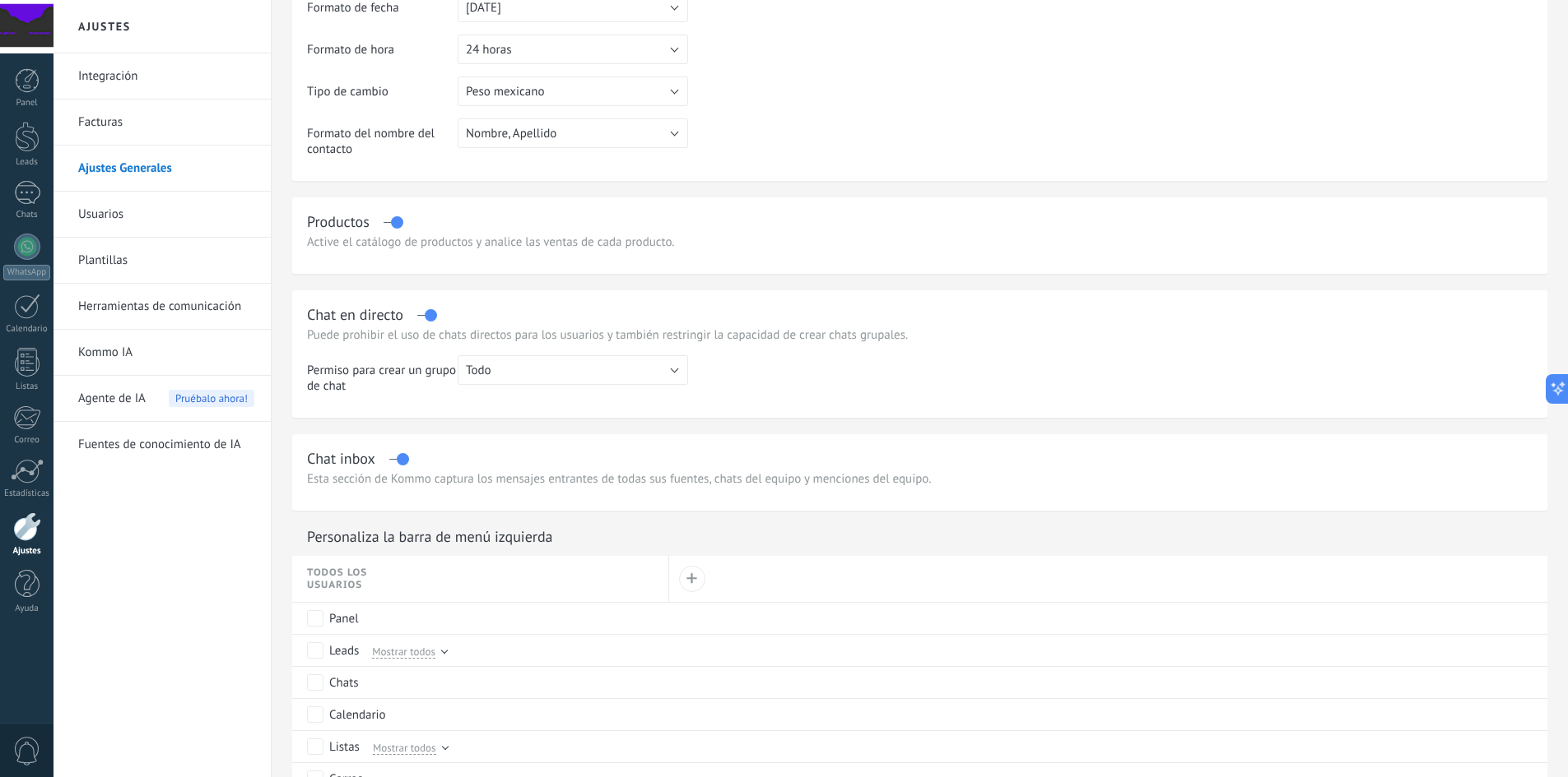
scroll to position [329, 0]
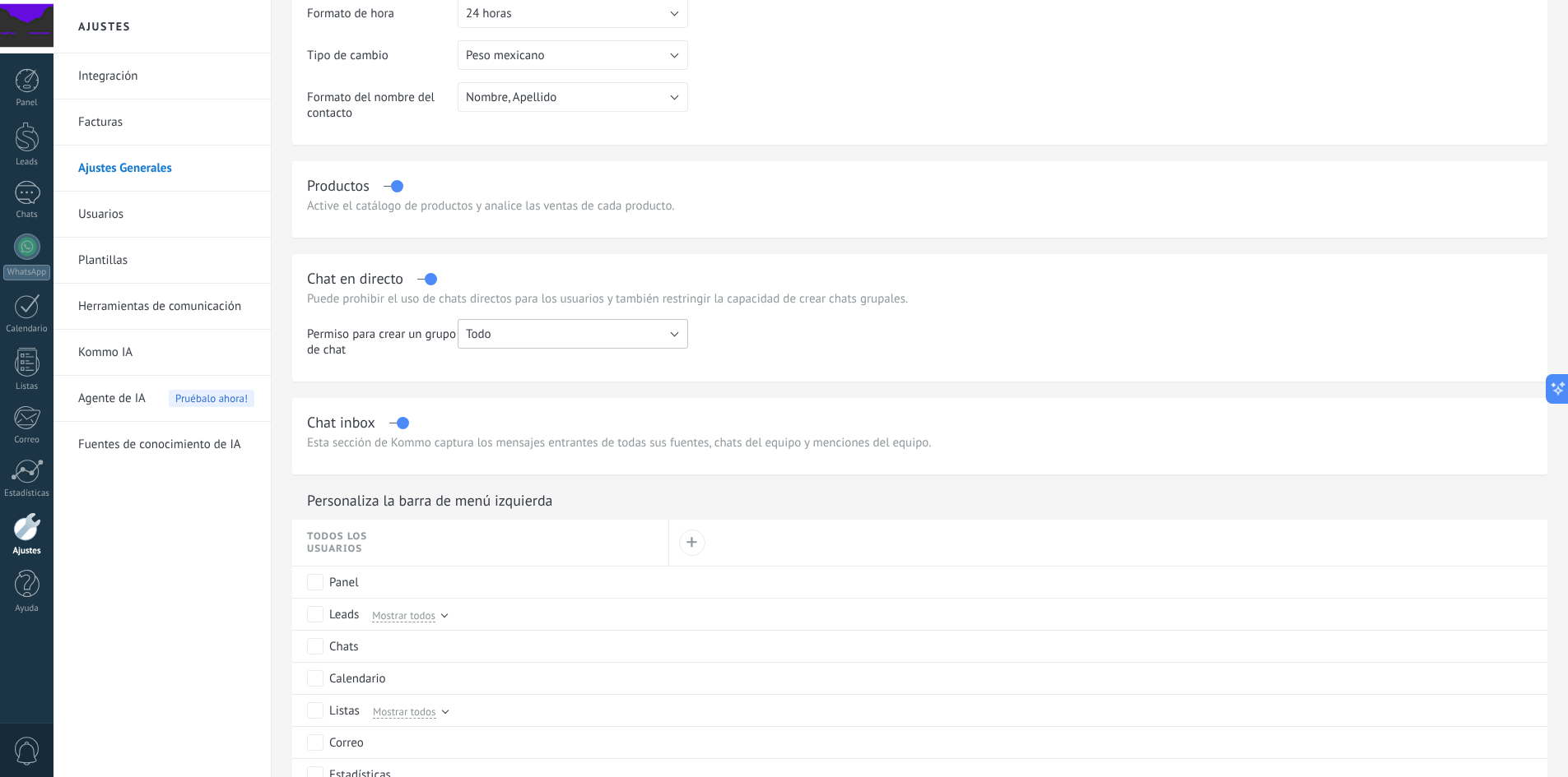
click at [678, 343] on button "Todo" at bounding box center [573, 334] width 230 height 29
click at [767, 333] on td at bounding box center [1110, 344] width 844 height 51
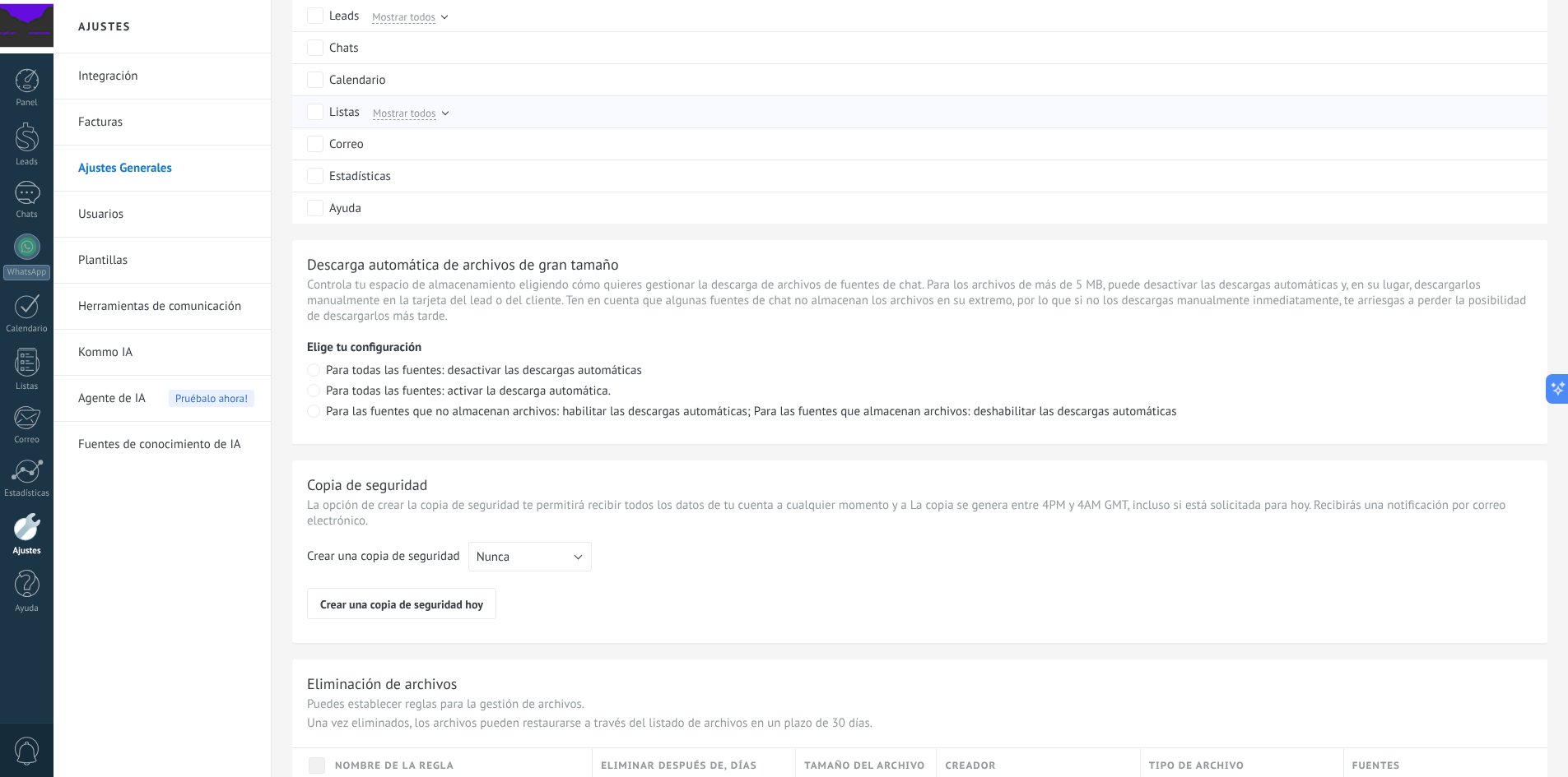
scroll to position [1020, 0]
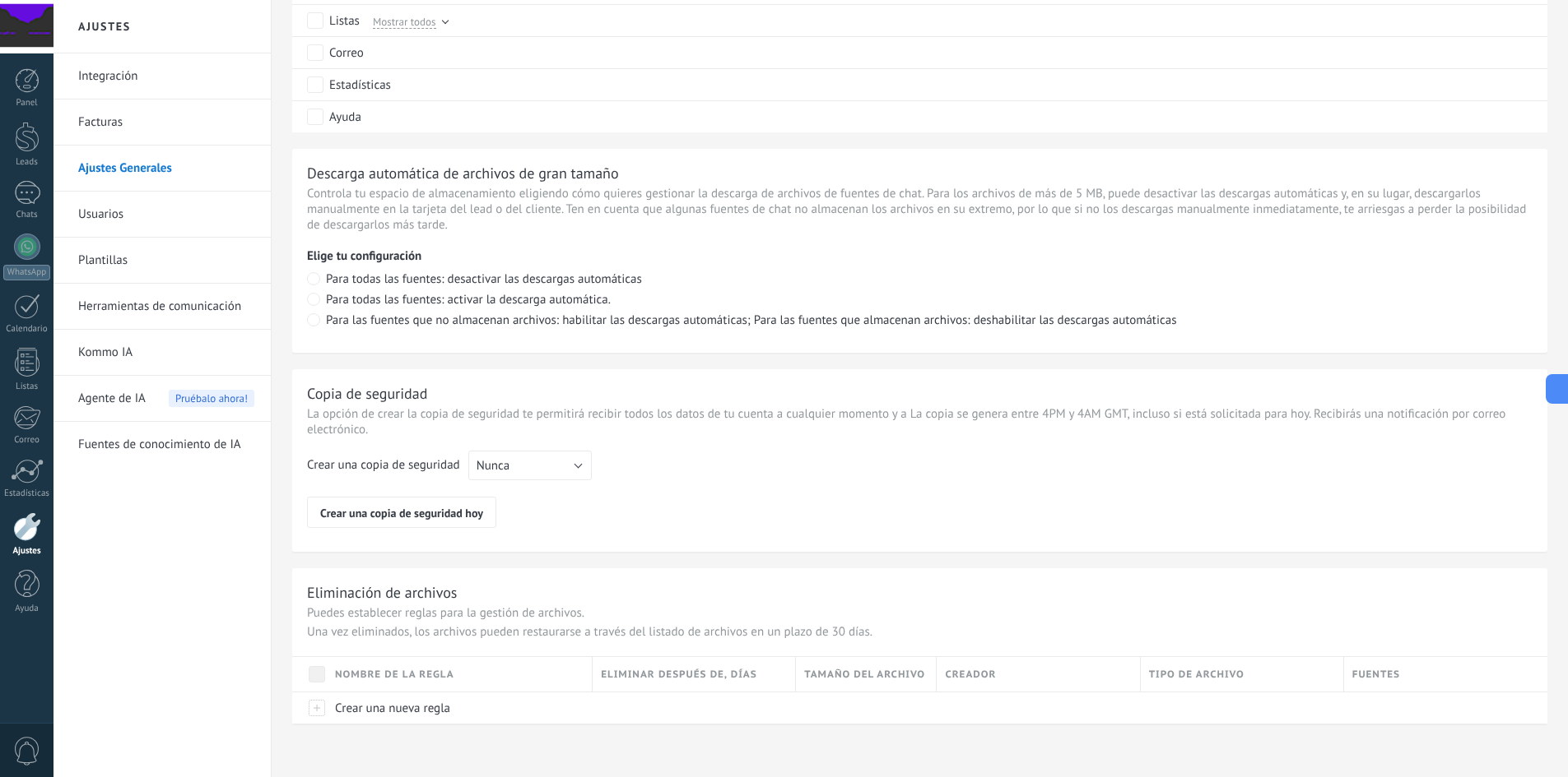
click at [131, 128] on link "Facturas" at bounding box center [166, 123] width 176 height 46
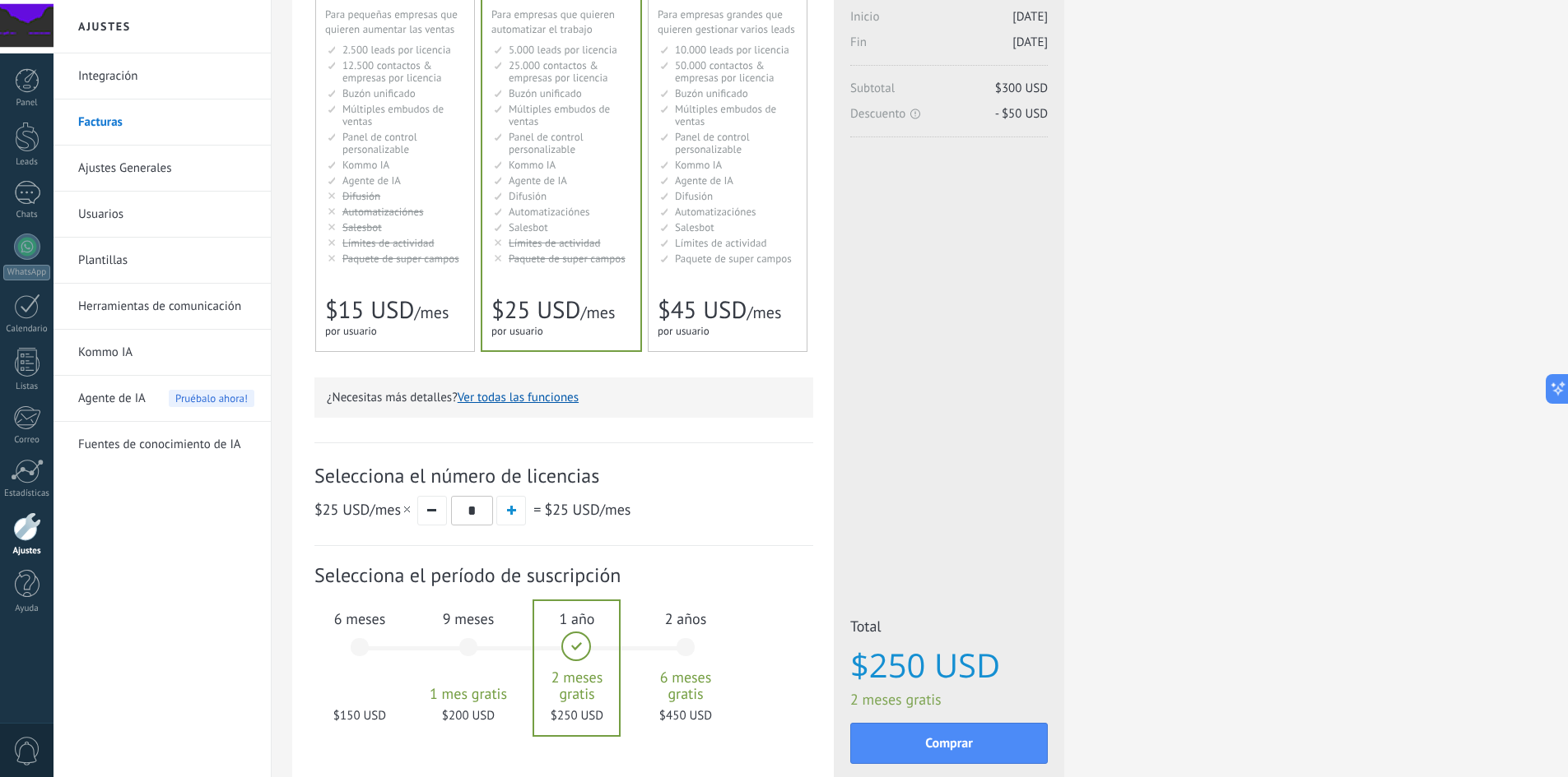
scroll to position [247, 0]
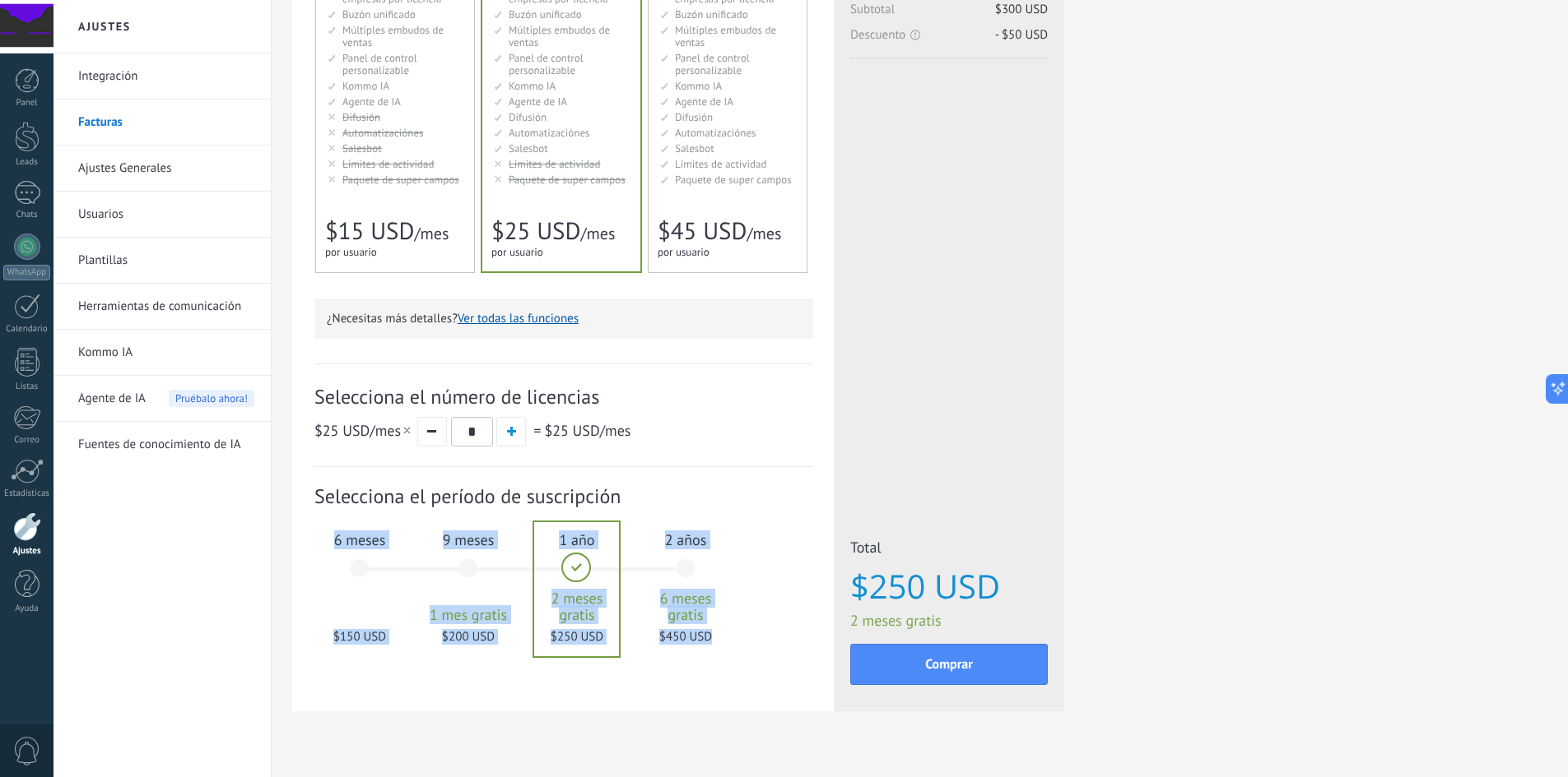
drag, startPoint x: 579, startPoint y: 577, endPoint x: 411, endPoint y: 585, distance: 168.2
click at [411, 585] on div "1 mes 25 $ USD 2 meses 50 $ USD 3 meses 6 meses" at bounding box center [529, 578] width 326 height 132
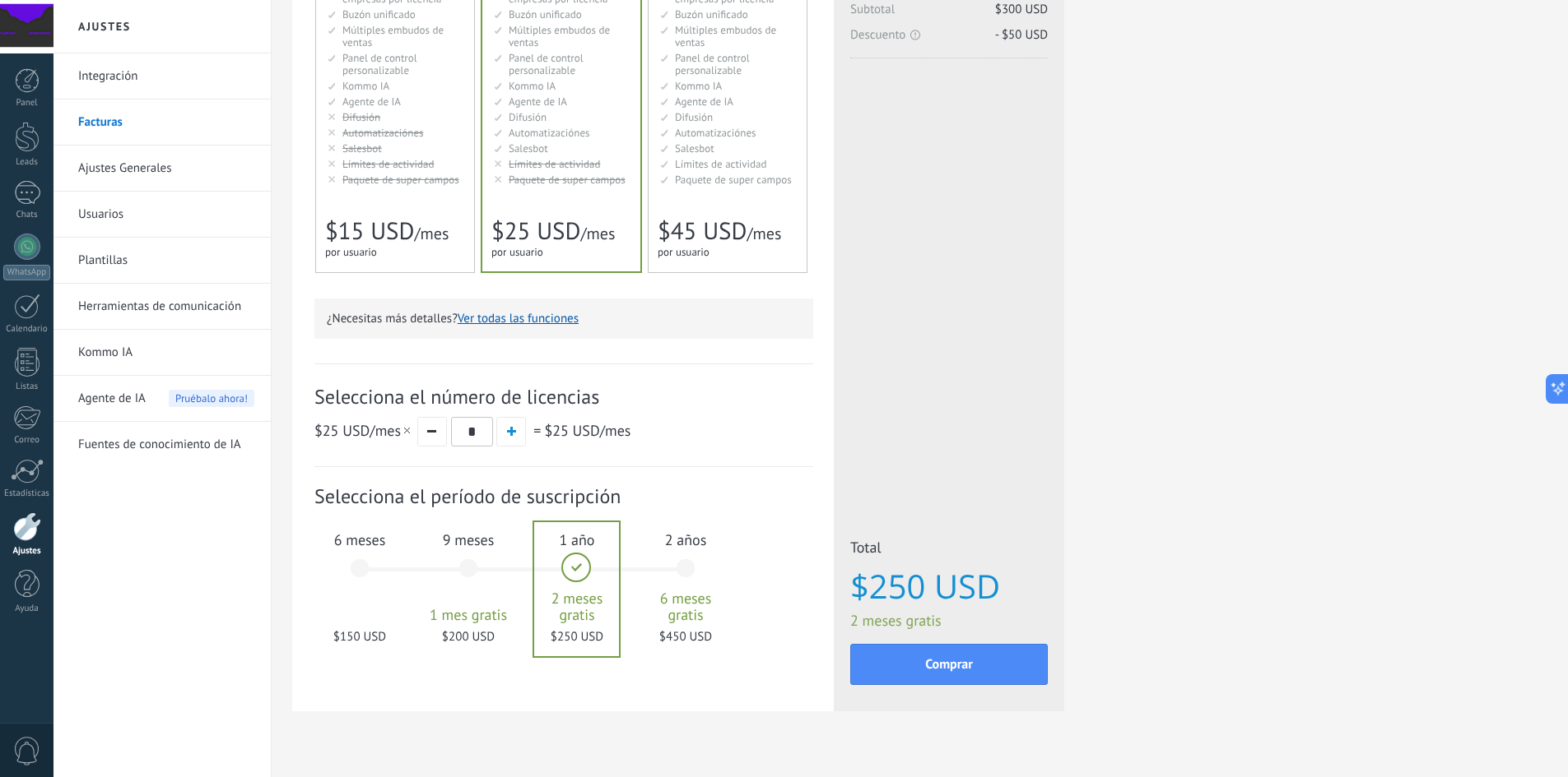
click at [354, 575] on div "6 meses $150 USD" at bounding box center [360, 576] width 89 height 116
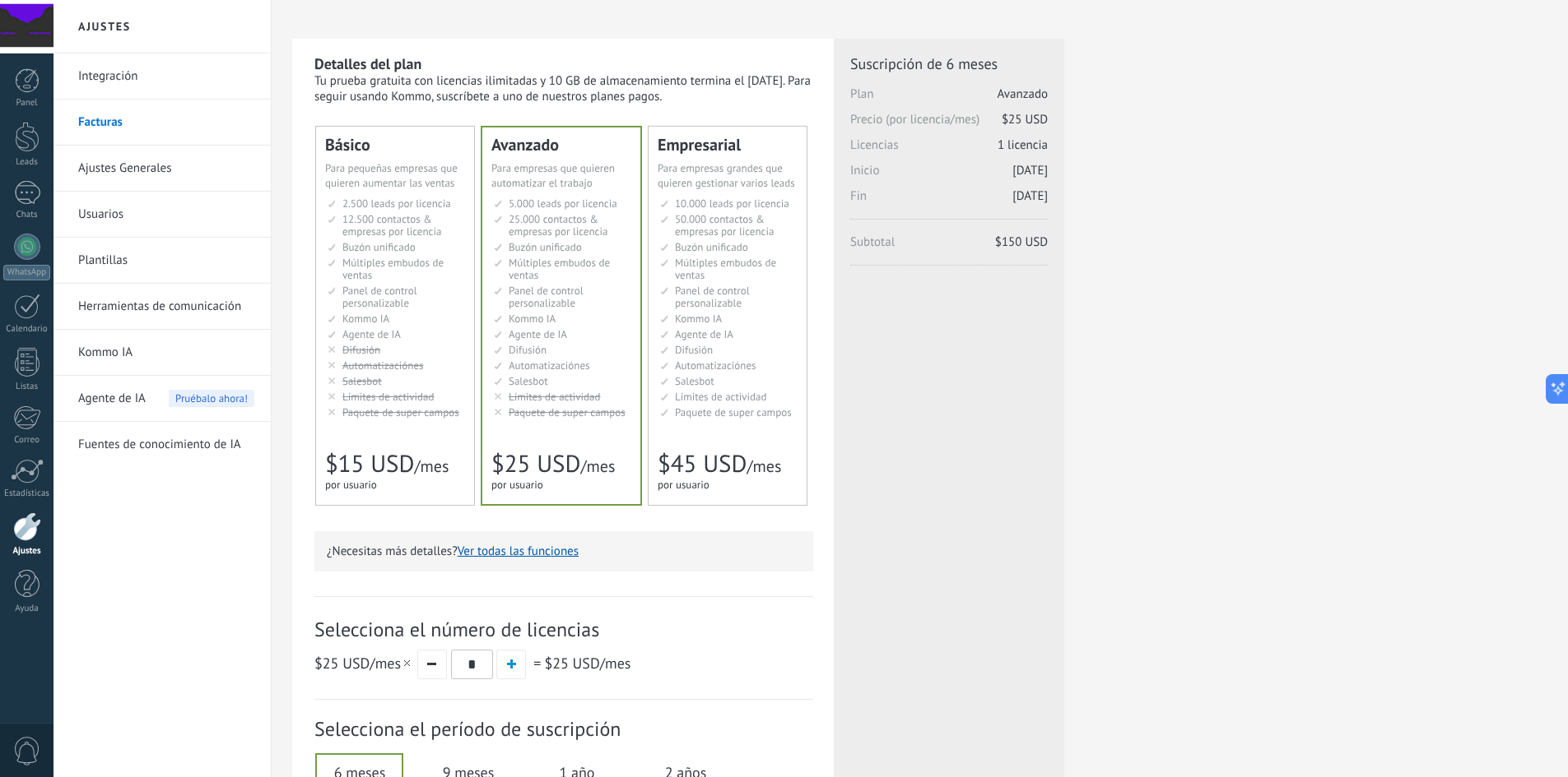
scroll to position [0, 0]
